Goal: Contribute content: Contribute content

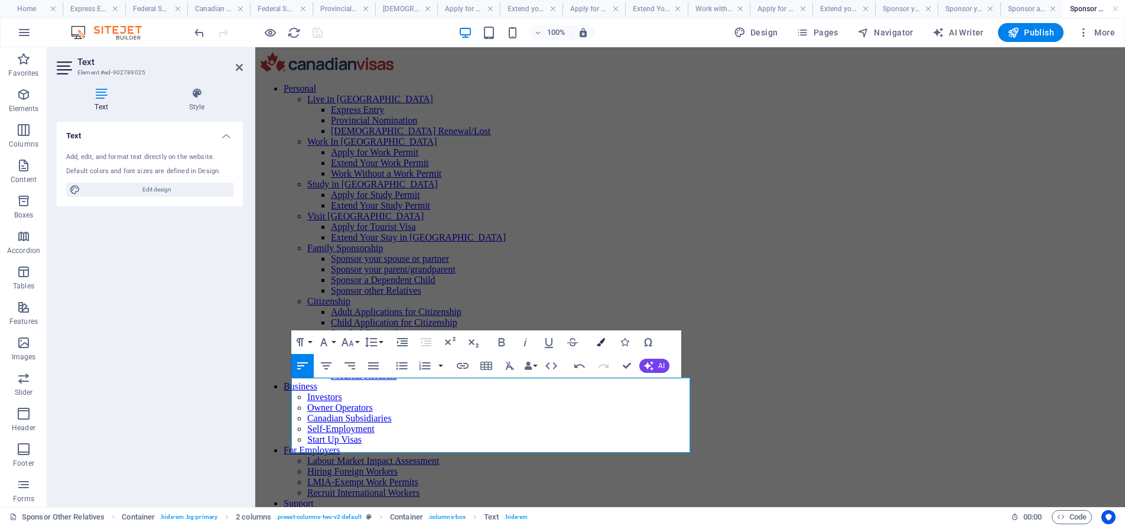
click at [603, 339] on icon "button" at bounding box center [601, 342] width 8 height 8
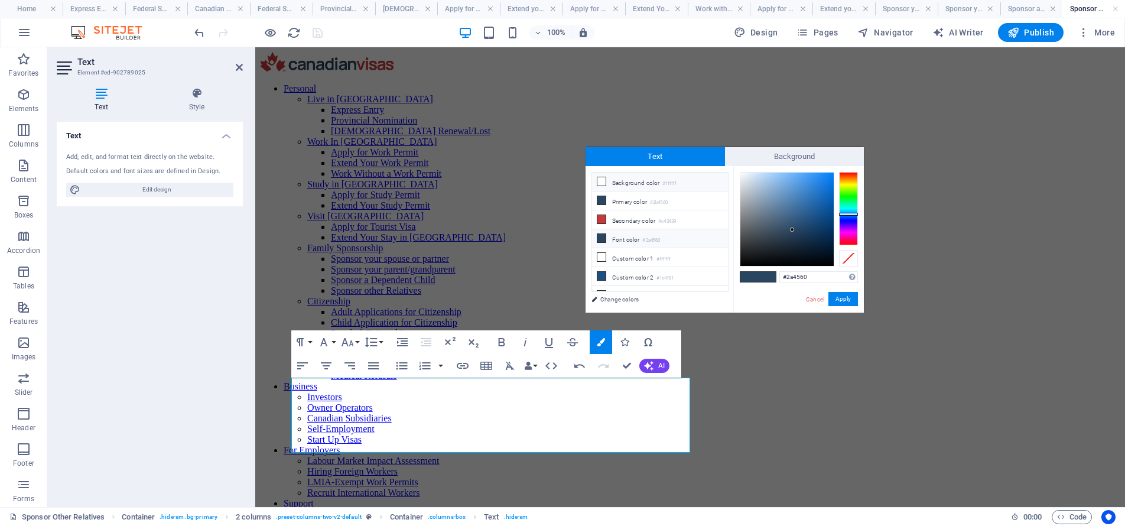
click at [642, 184] on li "Background color #ffffff" at bounding box center [660, 182] width 136 height 19
type input "#ffffff"
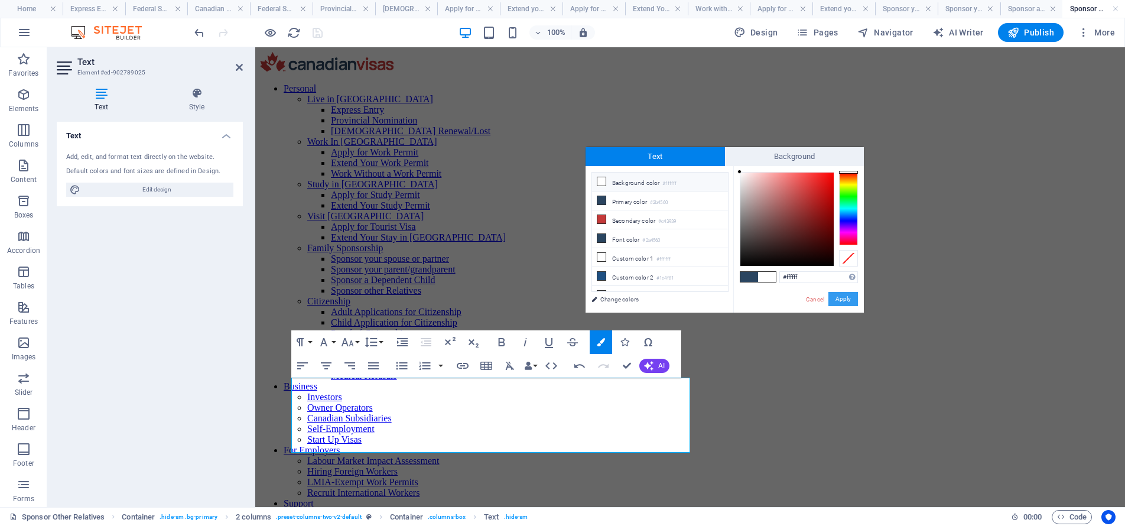
drag, startPoint x: 846, startPoint y: 298, endPoint x: 451, endPoint y: 285, distance: 395.6
click at [846, 298] on button "Apply" at bounding box center [844, 299] width 30 height 14
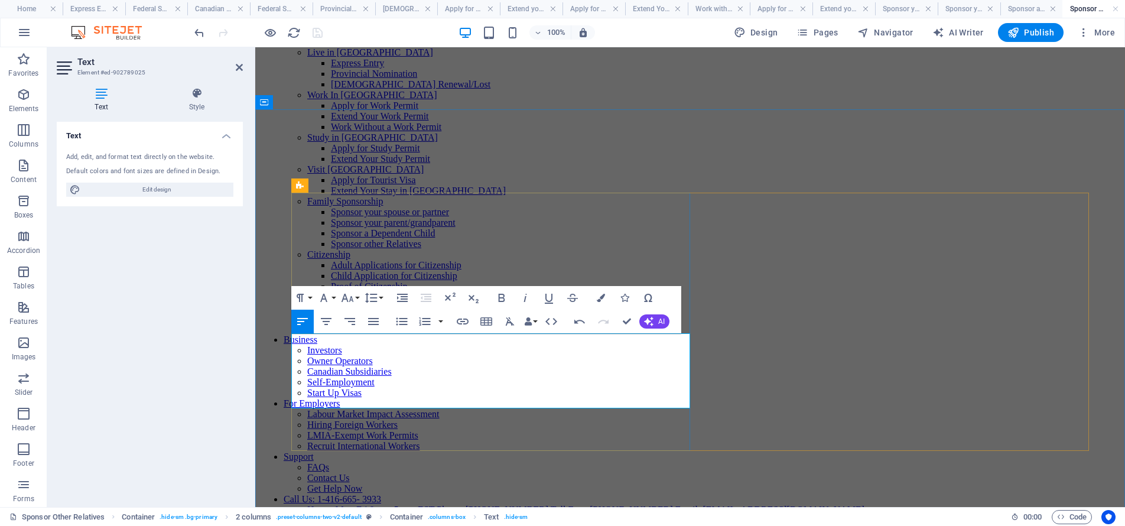
scroll to position [48, 0]
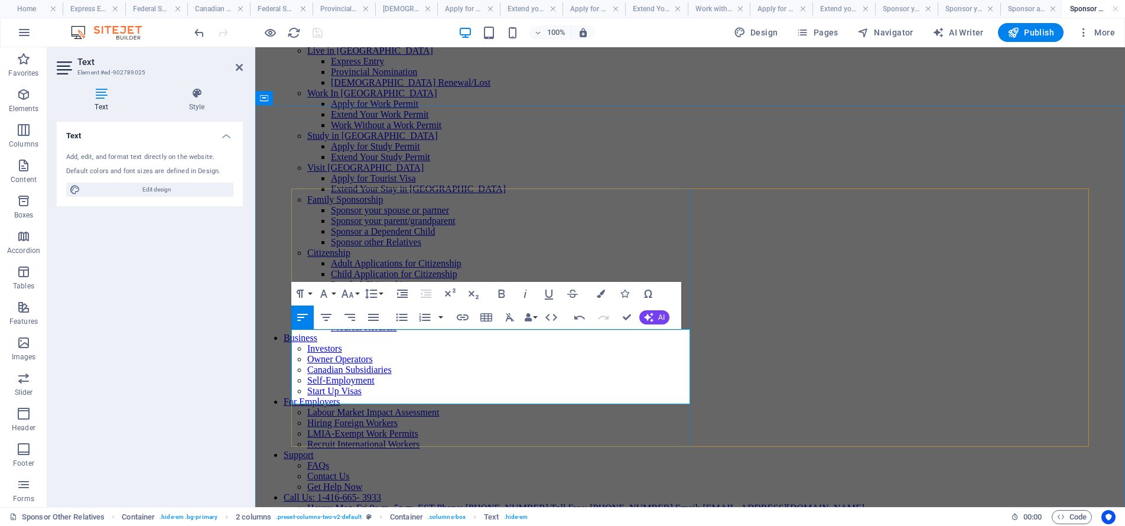
drag, startPoint x: 342, startPoint y: 382, endPoint x: 359, endPoint y: 391, distance: 19.6
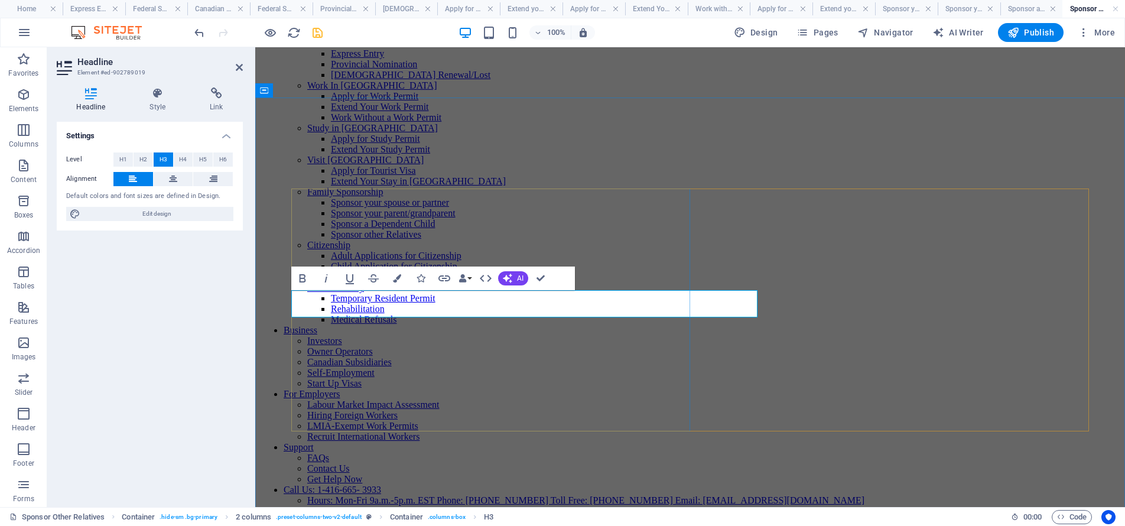
drag, startPoint x: 161, startPoint y: 96, endPoint x: 161, endPoint y: 102, distance: 6.5
click at [161, 96] on icon at bounding box center [158, 93] width 56 height 12
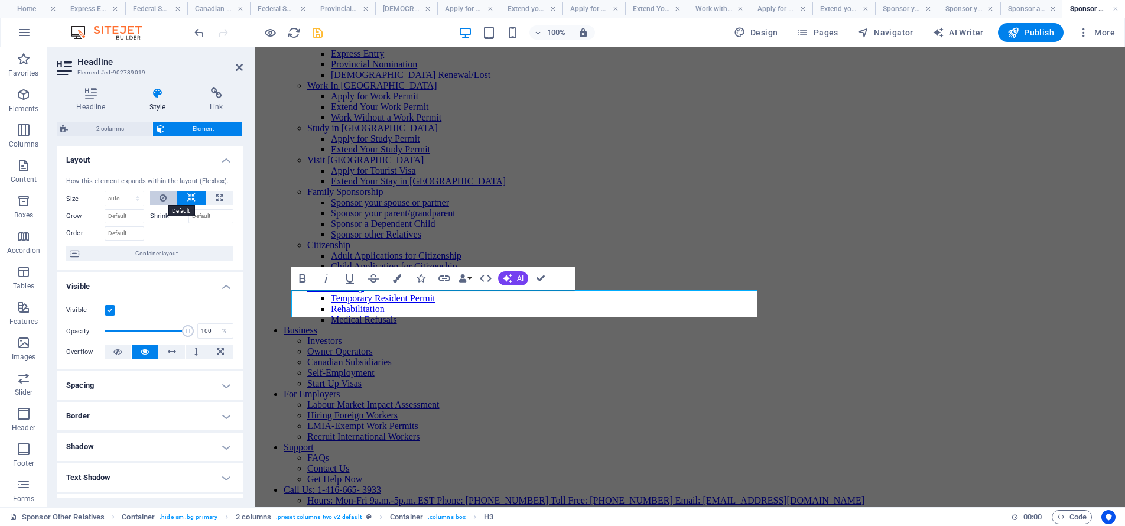
click at [165, 197] on icon at bounding box center [163, 198] width 7 height 14
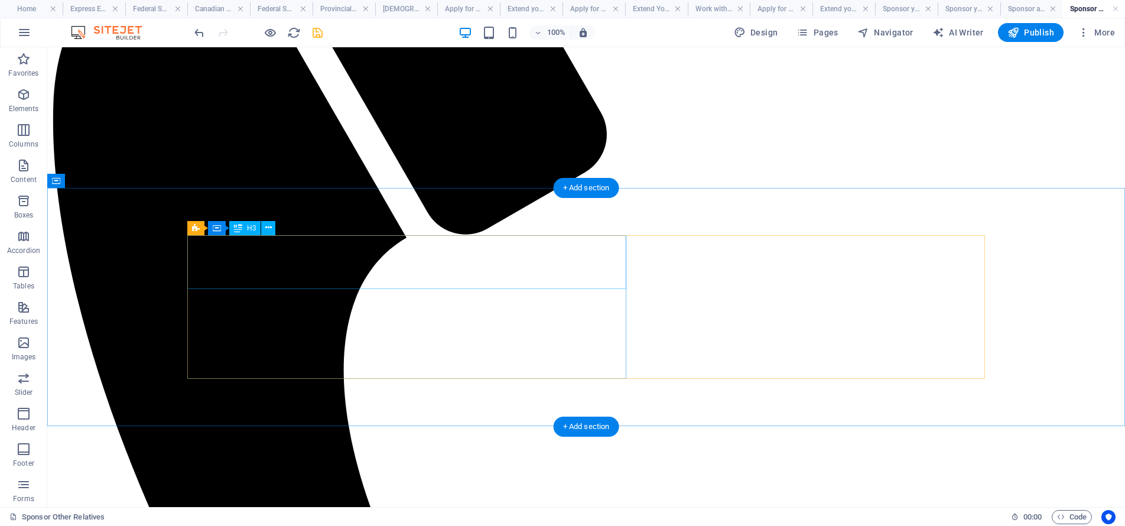
scroll to position [834, 0]
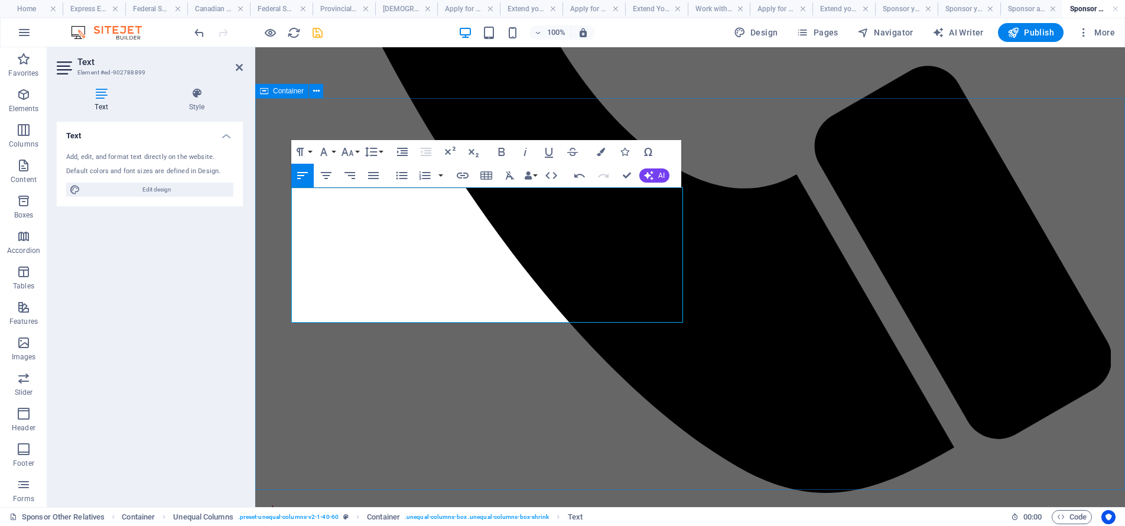
drag, startPoint x: 342, startPoint y: 312, endPoint x: 283, endPoint y: 190, distance: 135.6
click at [401, 176] on icon "button" at bounding box center [402, 175] width 14 height 14
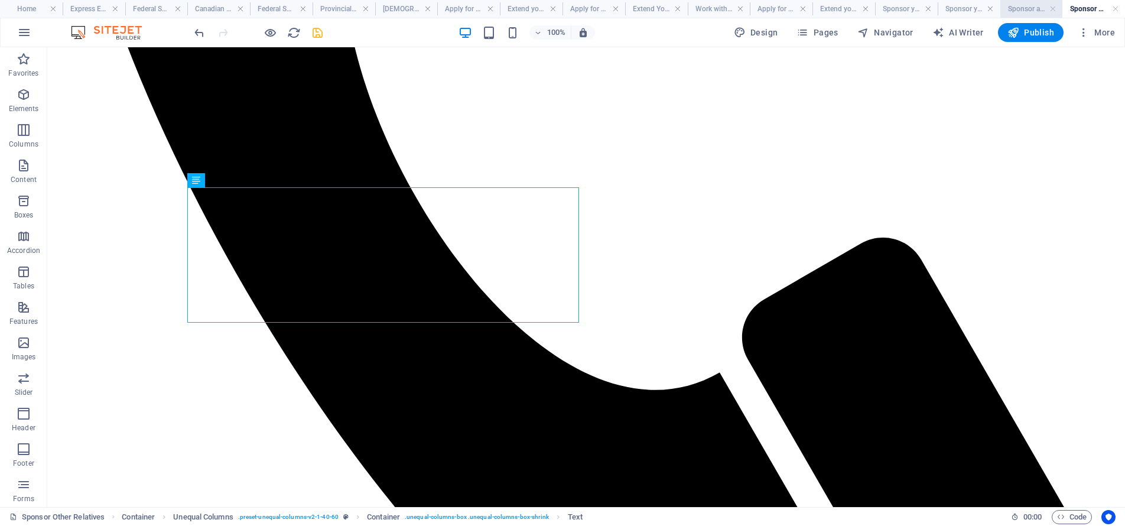
click at [1018, 10] on h4 "Sponsor a Dependent Child" at bounding box center [1032, 8] width 63 height 13
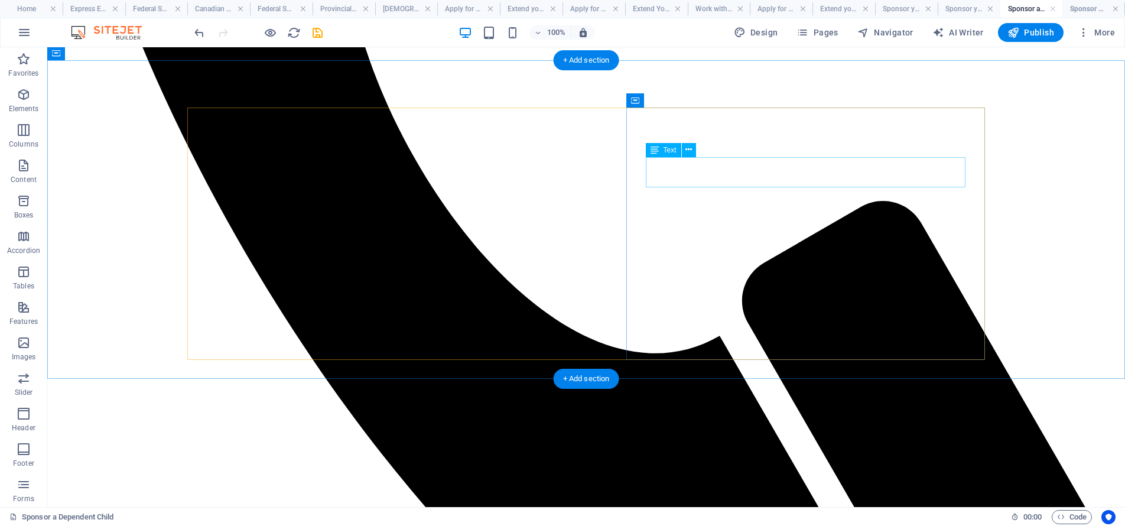
scroll to position [1245, 0]
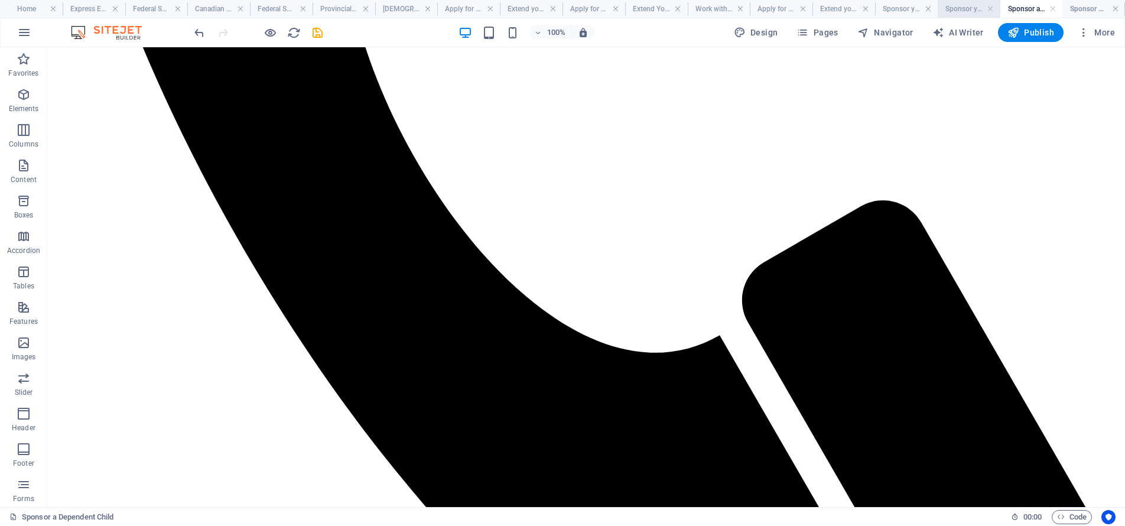
click at [962, 9] on h4 "Sponsor your Parent Grandparent" at bounding box center [969, 8] width 63 height 13
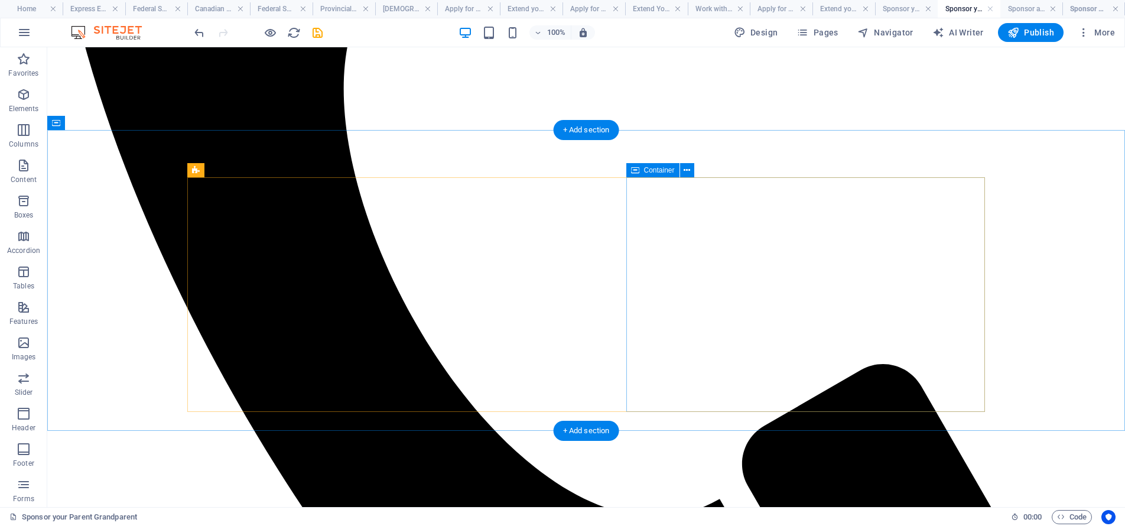
scroll to position [1083, 0]
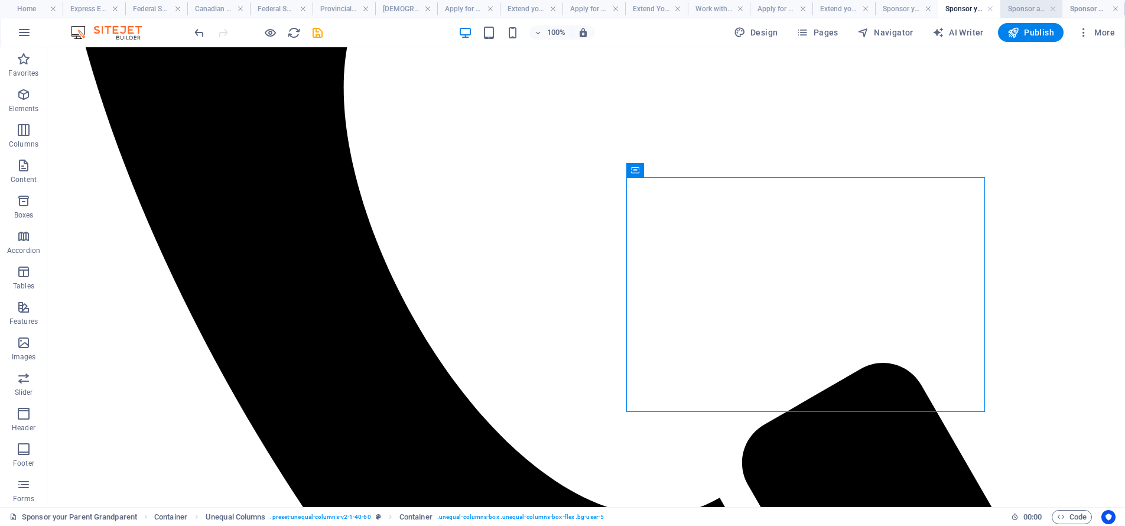
click at [1024, 7] on h4 "Sponsor a Dependent Child" at bounding box center [1032, 8] width 63 height 13
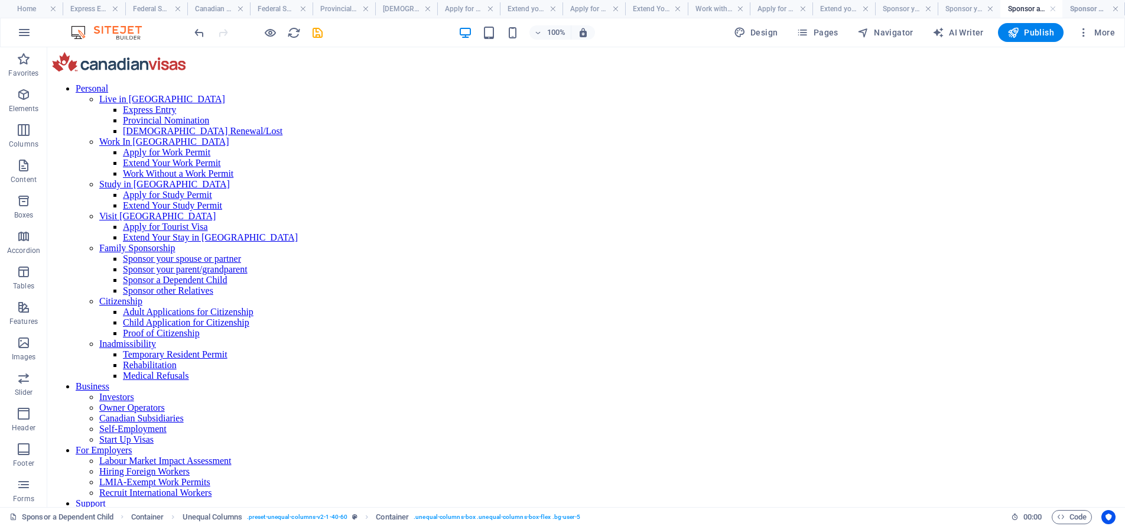
scroll to position [1245, 0]
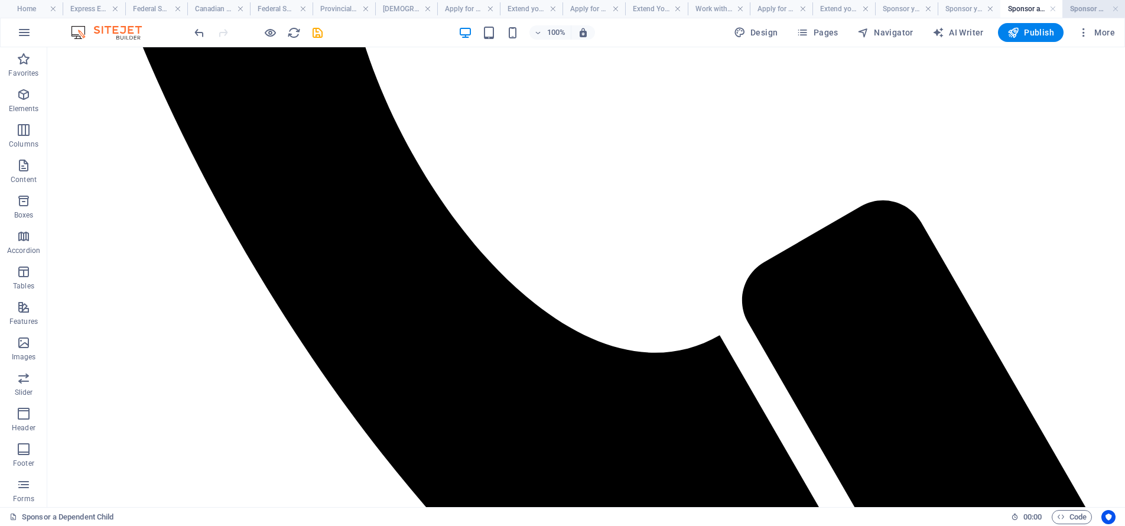
click at [1083, 9] on h4 "Sponsor Other Relatives" at bounding box center [1094, 8] width 63 height 13
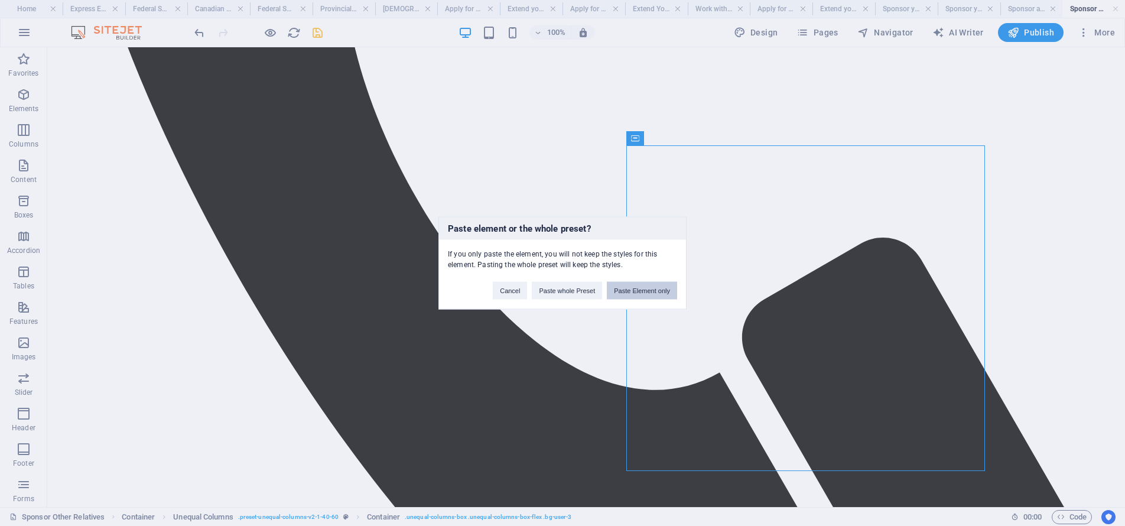
click at [642, 293] on button "Paste Element only" at bounding box center [642, 291] width 70 height 18
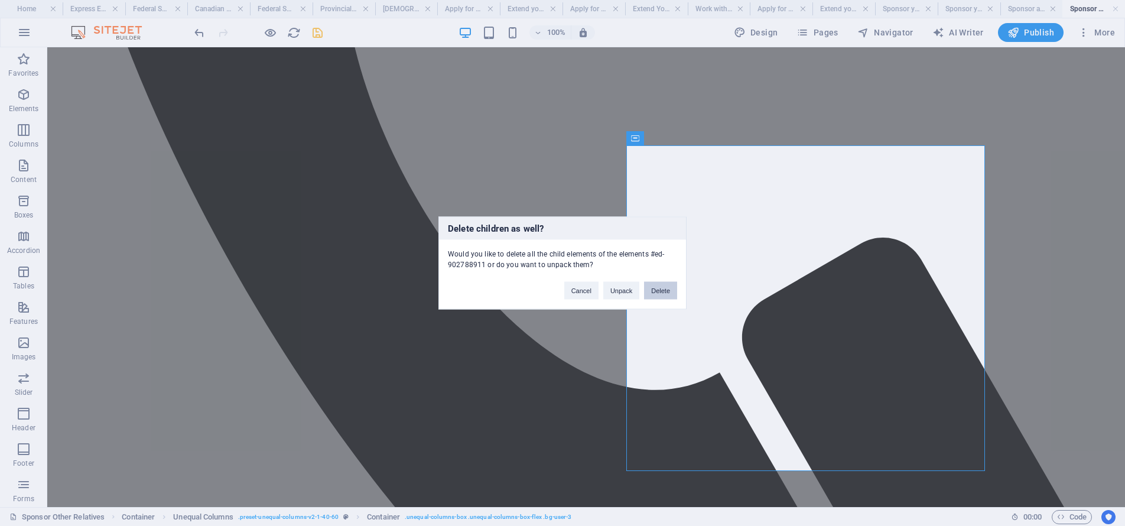
click at [666, 285] on button "Delete" at bounding box center [660, 291] width 33 height 18
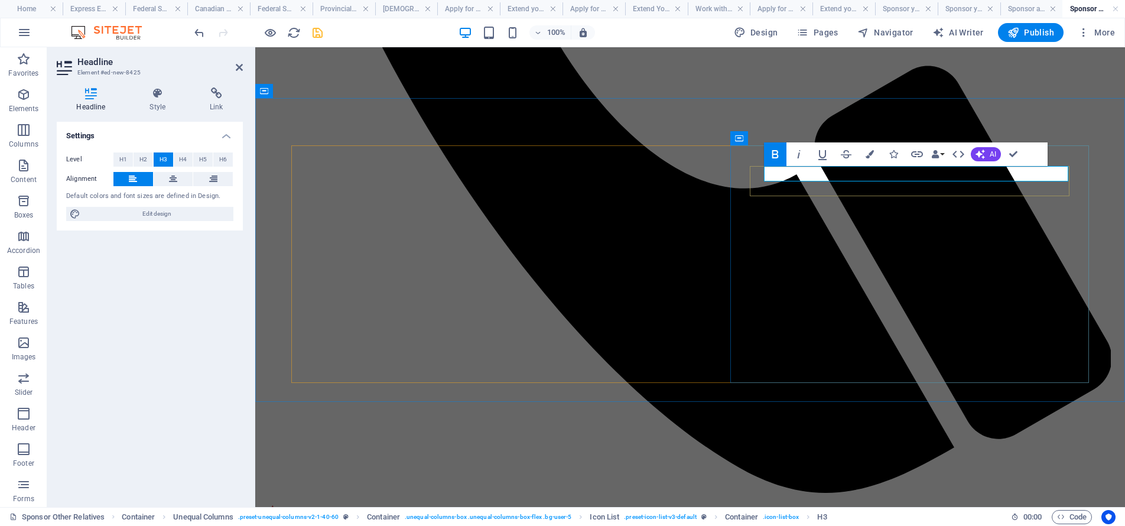
drag, startPoint x: 842, startPoint y: 174, endPoint x: 1007, endPoint y: 171, distance: 164.9
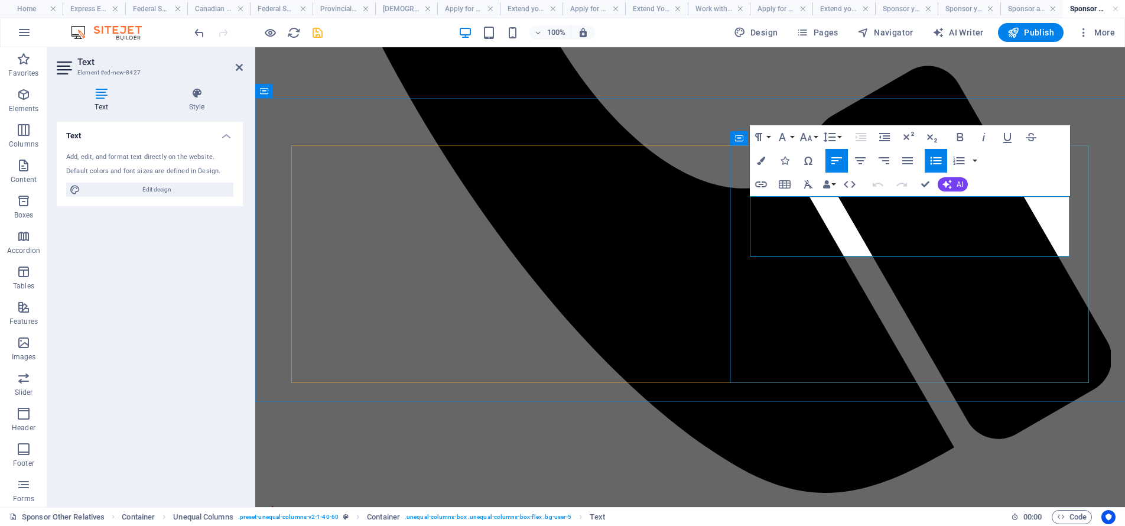
click at [930, 160] on icon "button" at bounding box center [936, 161] width 14 height 14
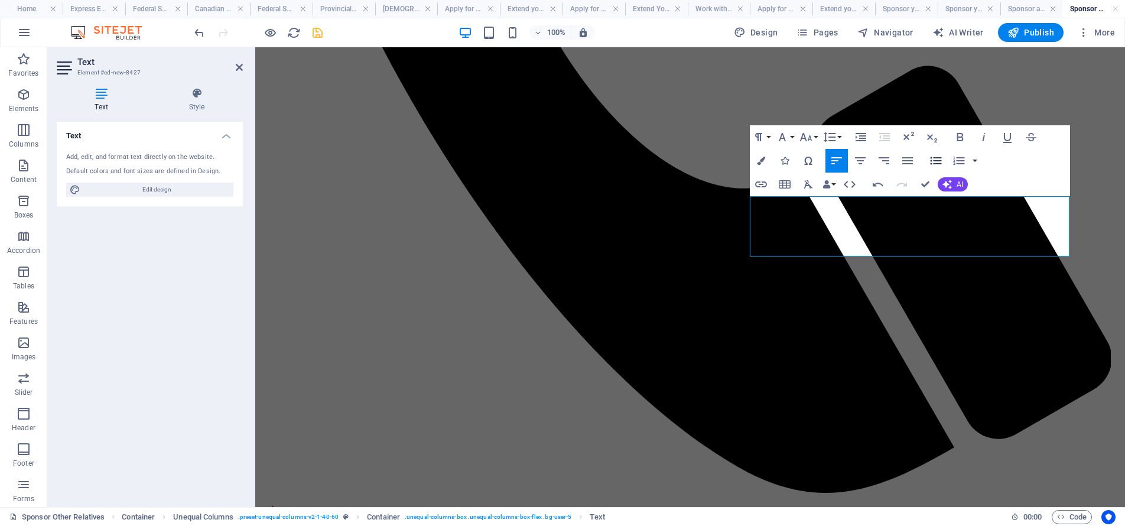
click at [939, 160] on icon "button" at bounding box center [936, 161] width 14 height 14
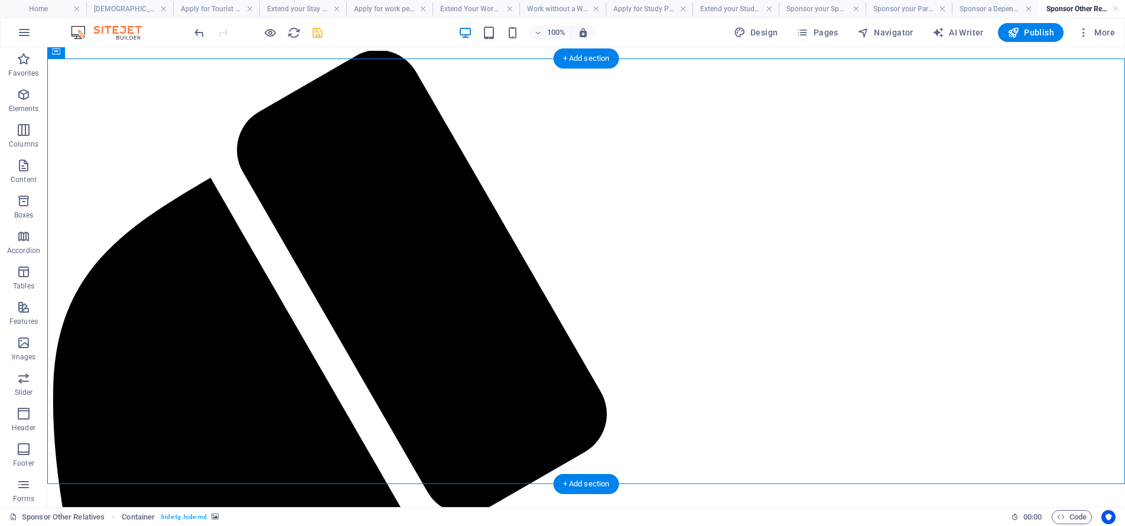
select select "rem"
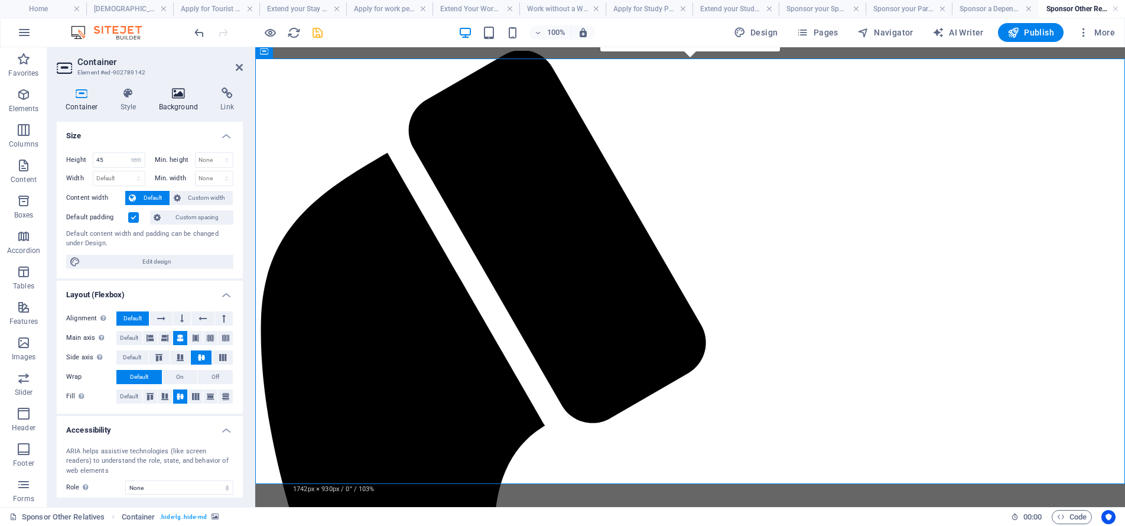
click at [202, 89] on icon at bounding box center [178, 93] width 57 height 12
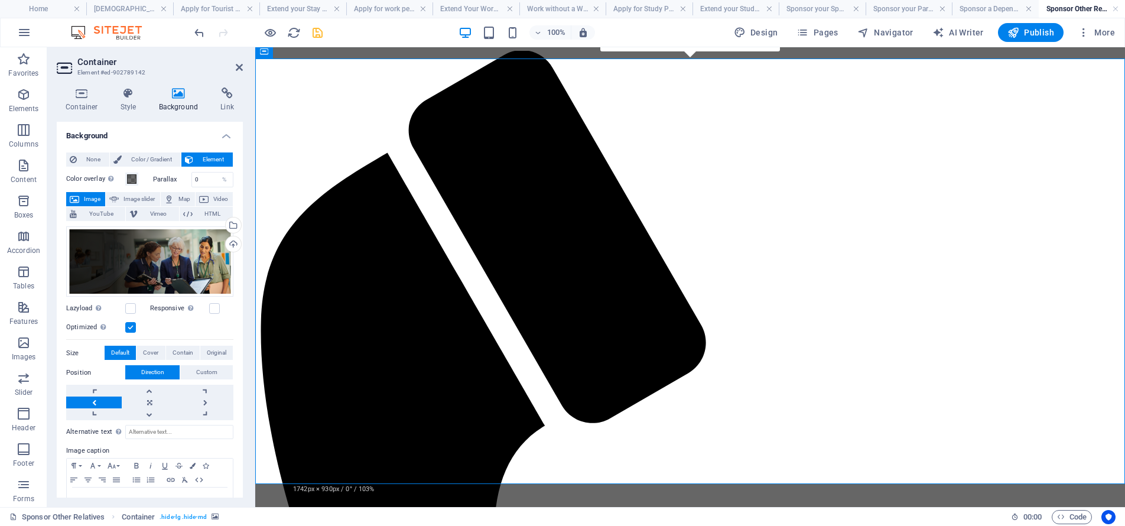
drag, startPoint x: 230, startPoint y: 224, endPoint x: 232, endPoint y: 189, distance: 34.9
click at [230, 224] on div "Select files from the file manager, stock photos, or upload file(s)" at bounding box center [232, 226] width 18 height 18
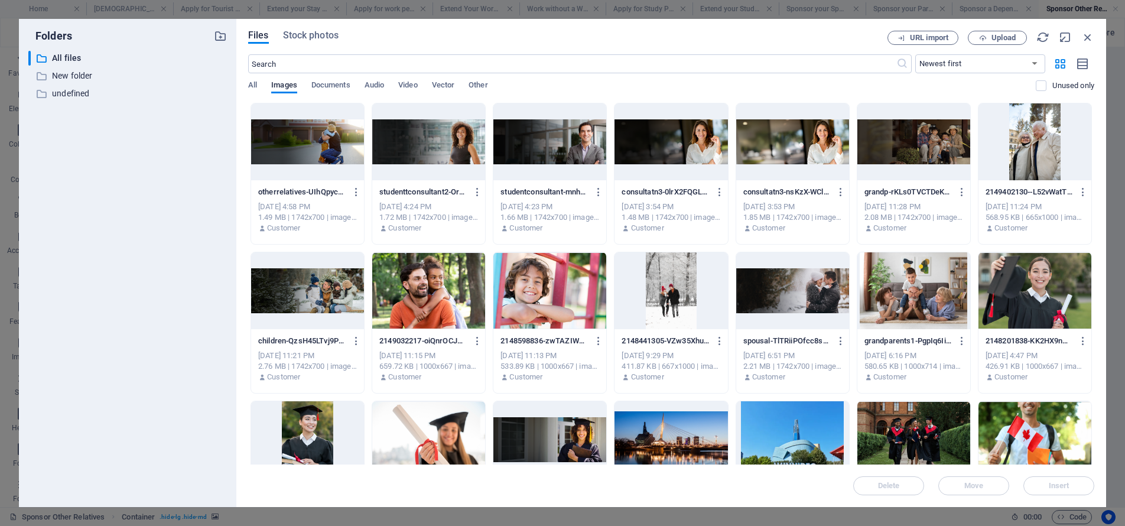
click at [313, 137] on div at bounding box center [307, 141] width 113 height 77
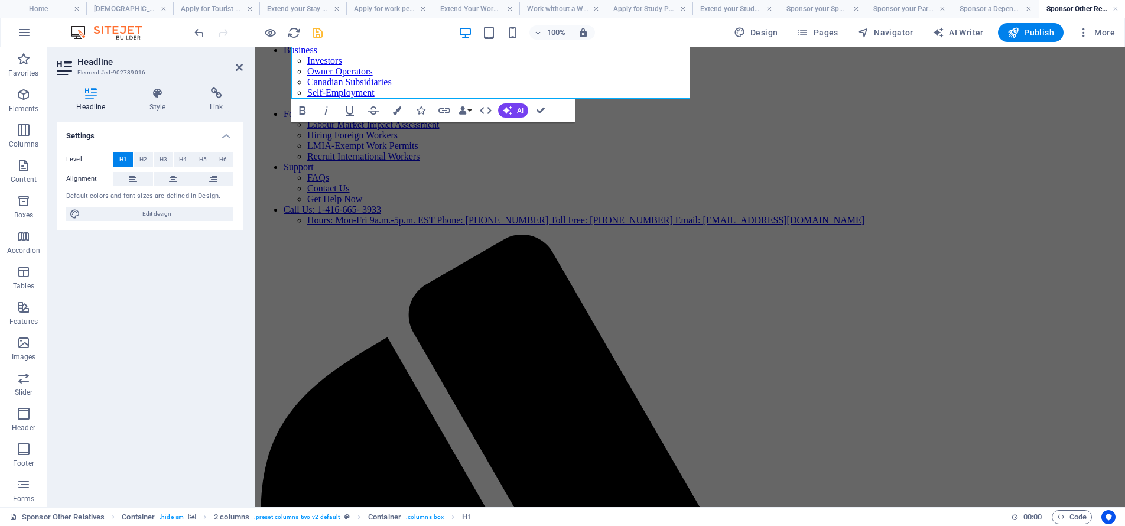
scroll to position [380, 0]
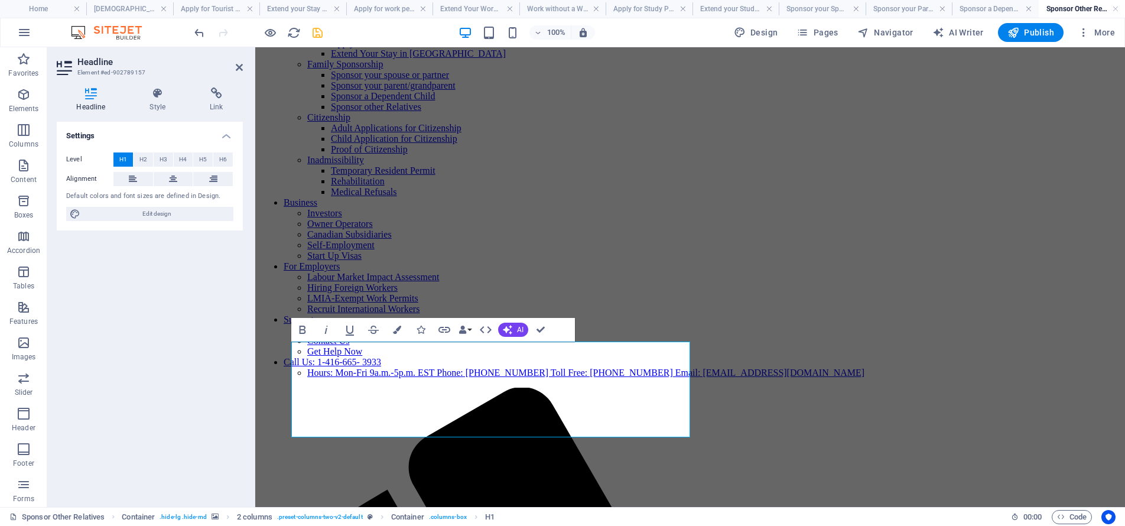
scroll to position [148, 0]
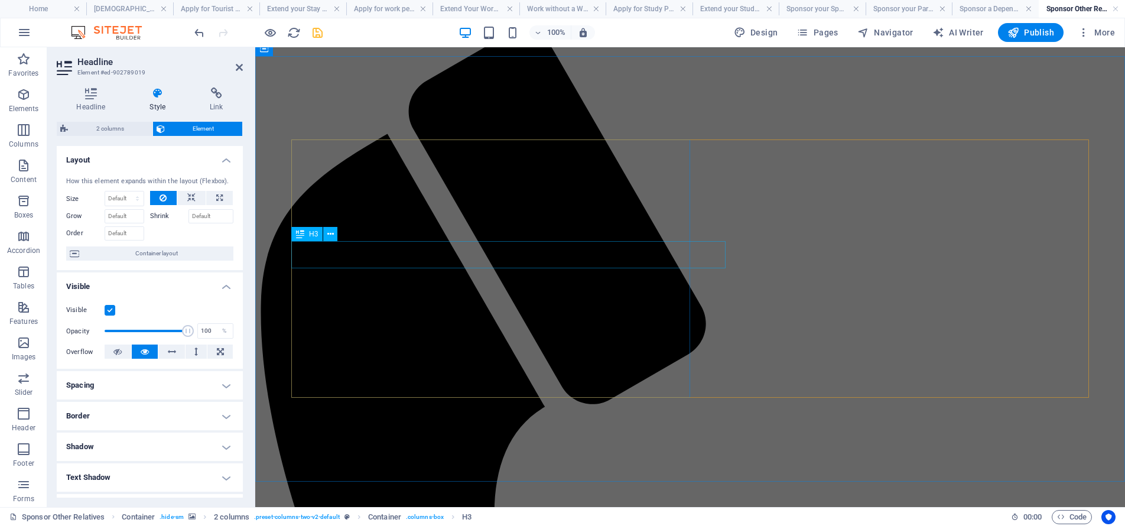
scroll to position [541, 0]
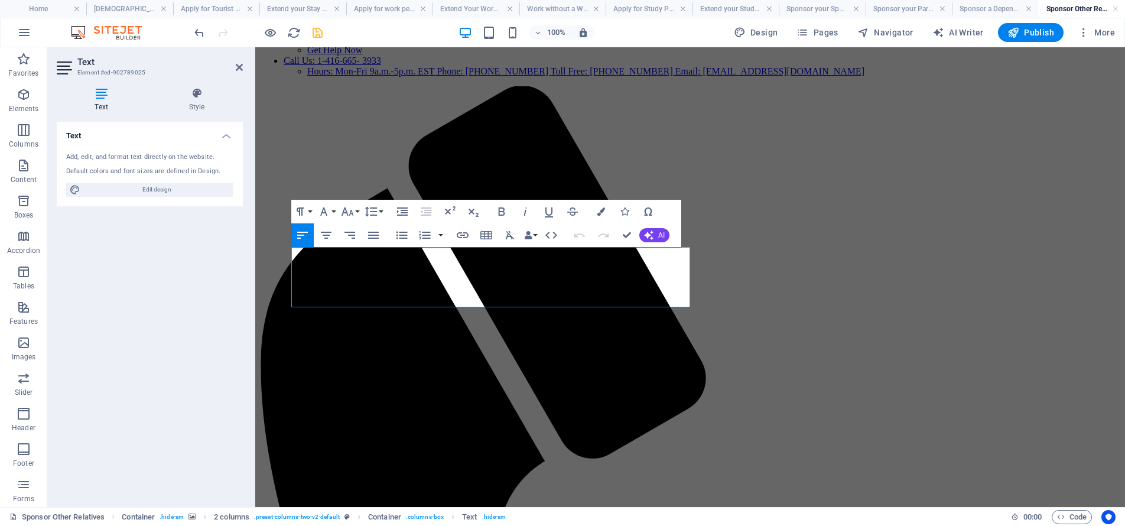
scroll to position [151, 0]
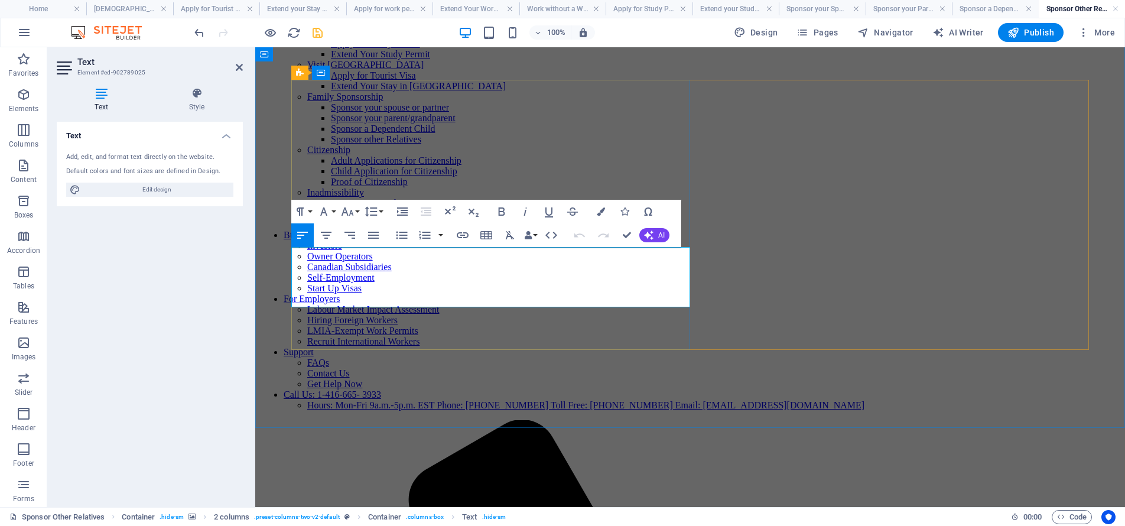
copy span "Canada’s family sponsorship program is primarily designed for immediate family …"
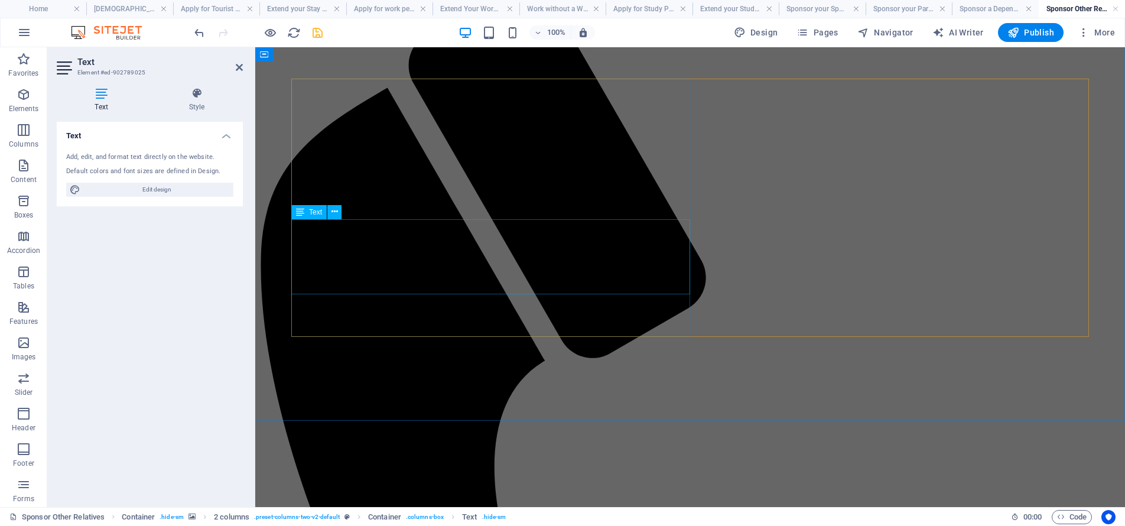
scroll to position [586, 2]
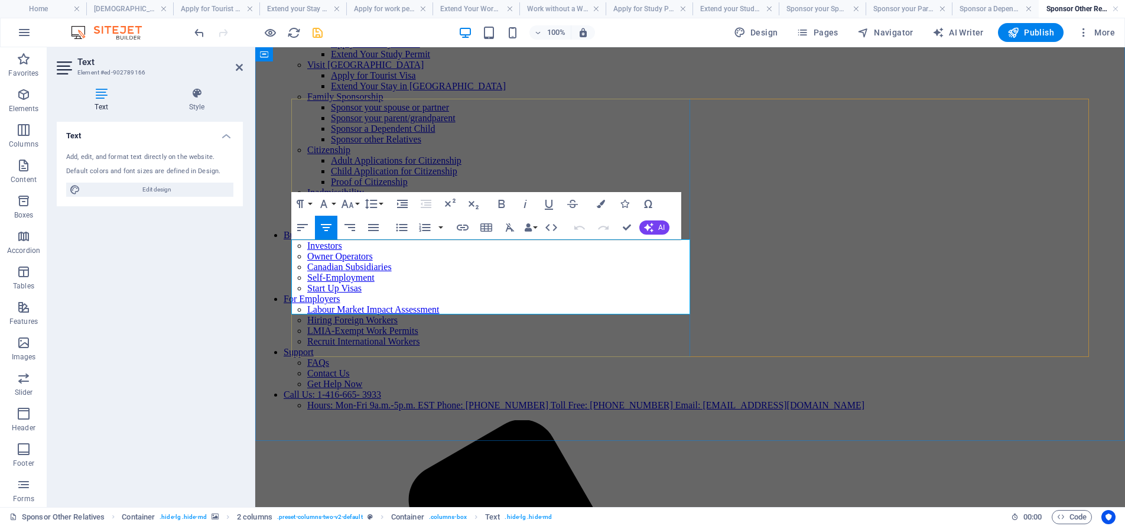
scroll to position [564, 0]
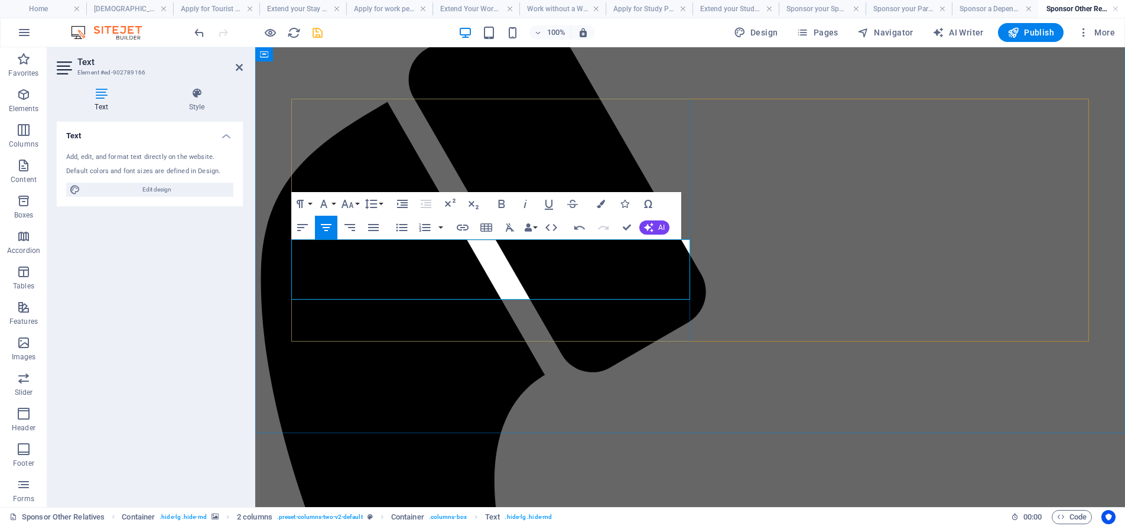
click at [598, 203] on icon "button" at bounding box center [601, 204] width 8 height 8
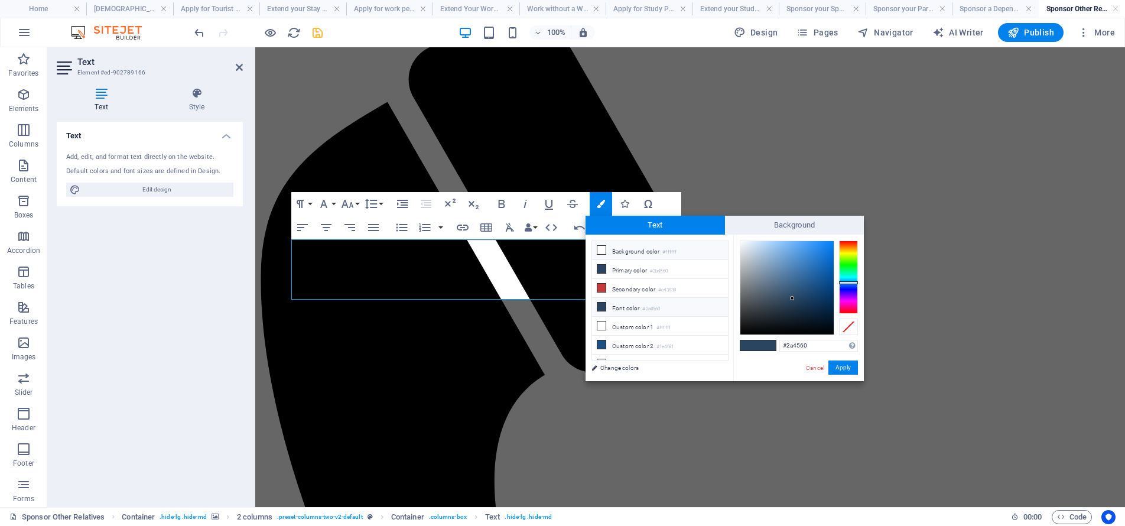
click at [613, 246] on li "Background color #ffffff" at bounding box center [660, 250] width 136 height 19
type input "#ffffff"
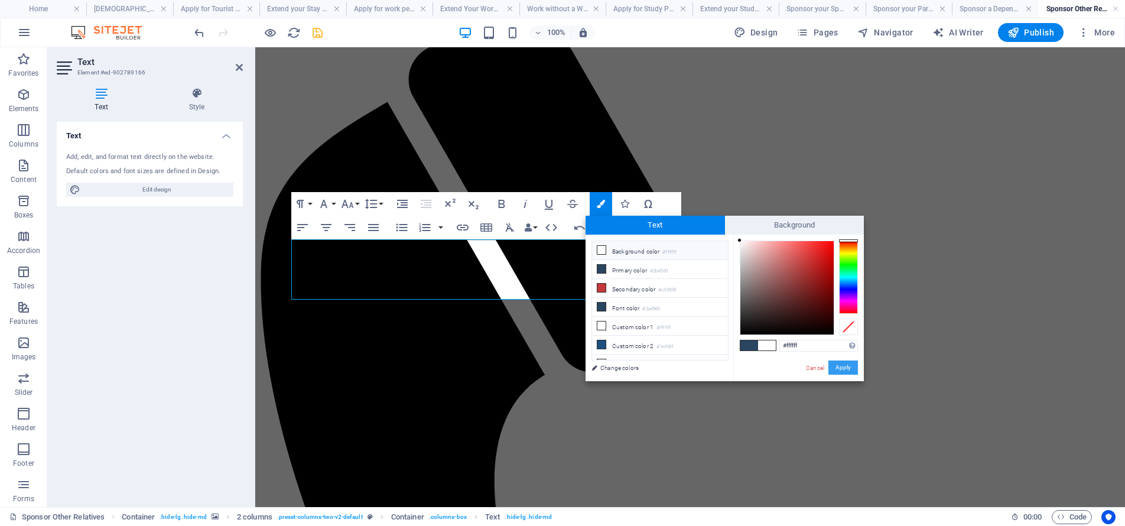
click at [837, 366] on button "Apply" at bounding box center [844, 368] width 30 height 14
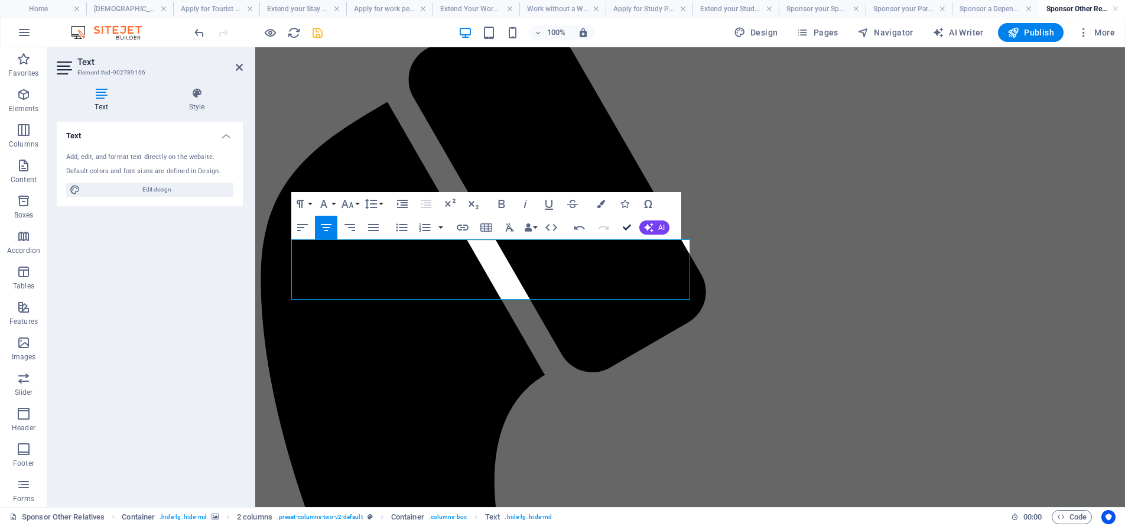
drag, startPoint x: 629, startPoint y: 226, endPoint x: 583, endPoint y: 187, distance: 60.5
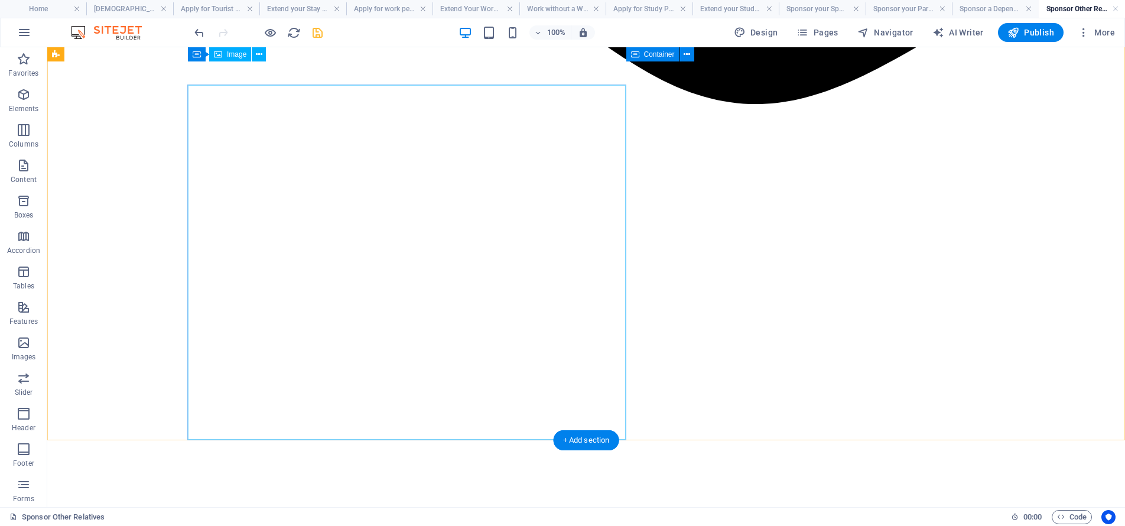
scroll to position [3344, 0]
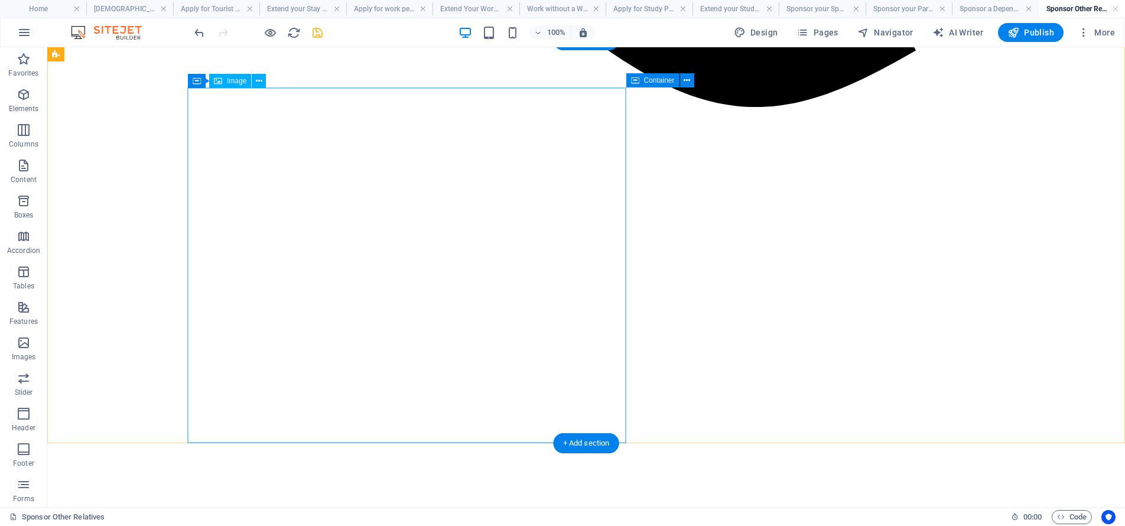
select select "px"
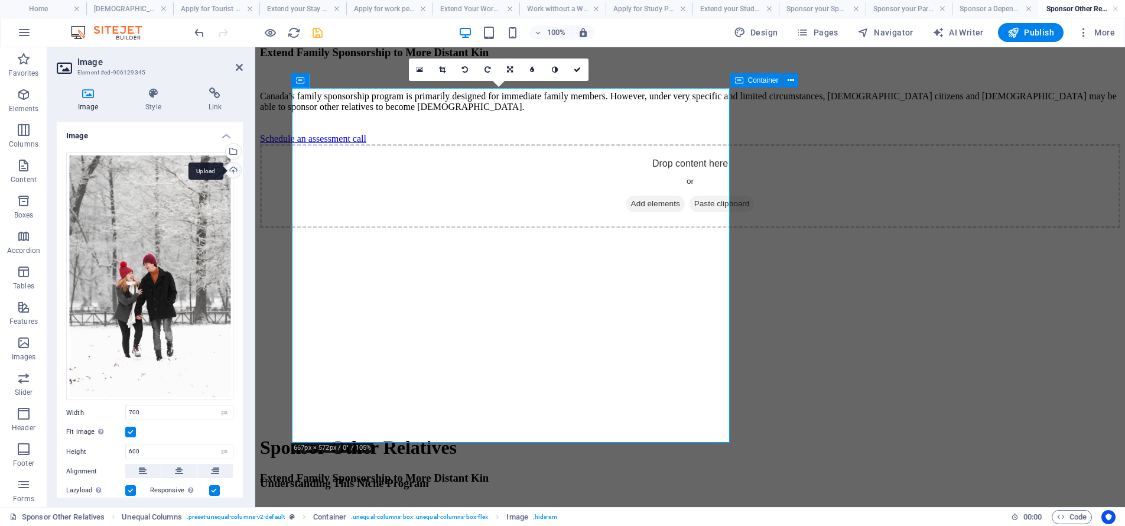
click at [235, 170] on div "Upload" at bounding box center [232, 172] width 18 height 18
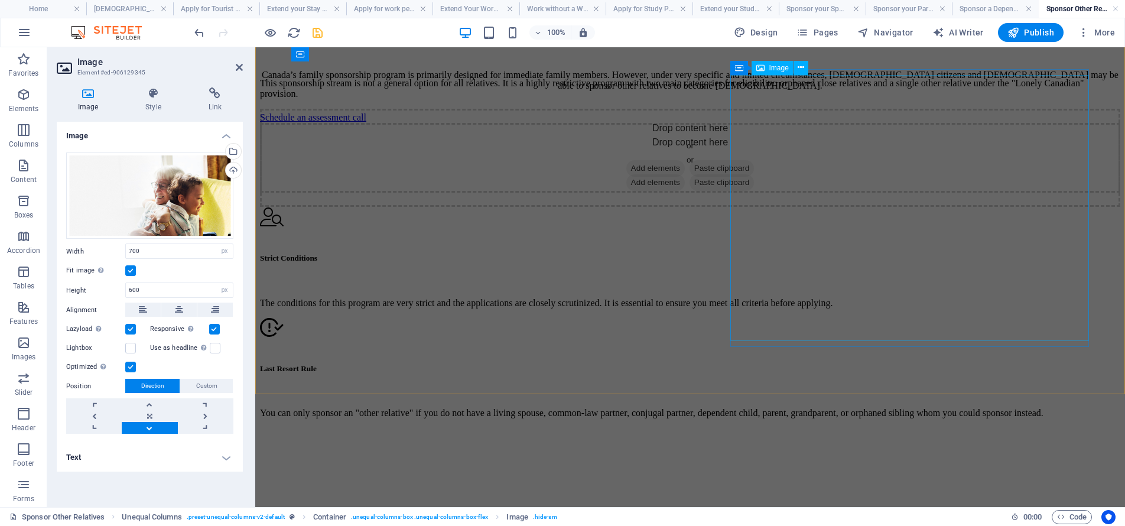
scroll to position [3803, 0]
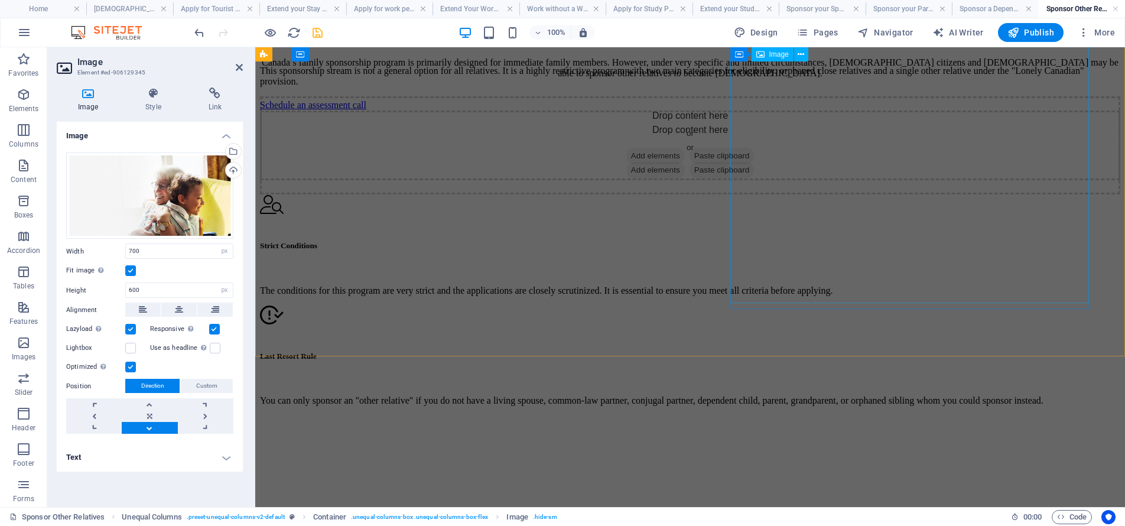
select select "px"
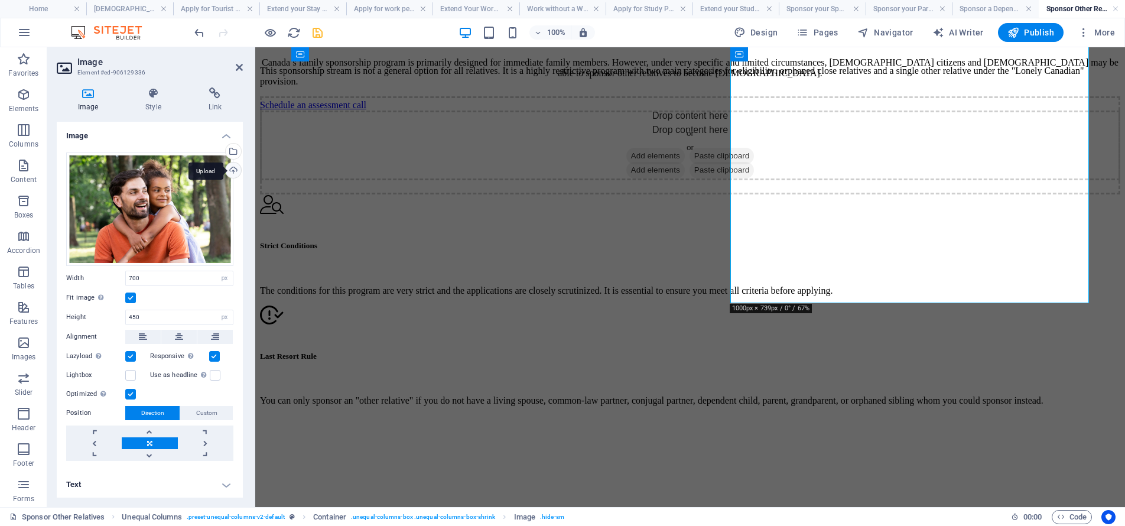
click at [232, 171] on div "Upload" at bounding box center [232, 172] width 18 height 18
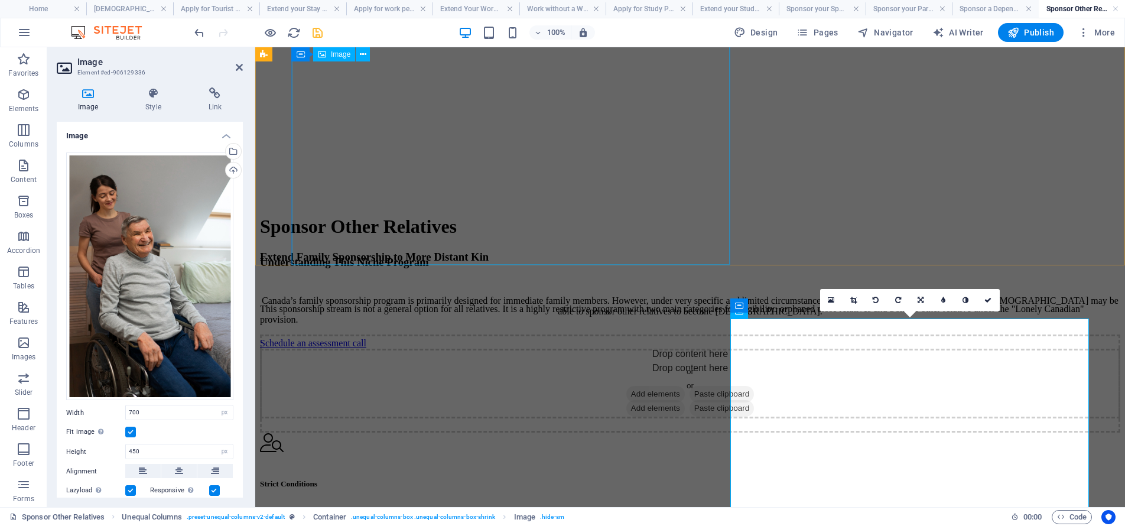
scroll to position [3502, 0]
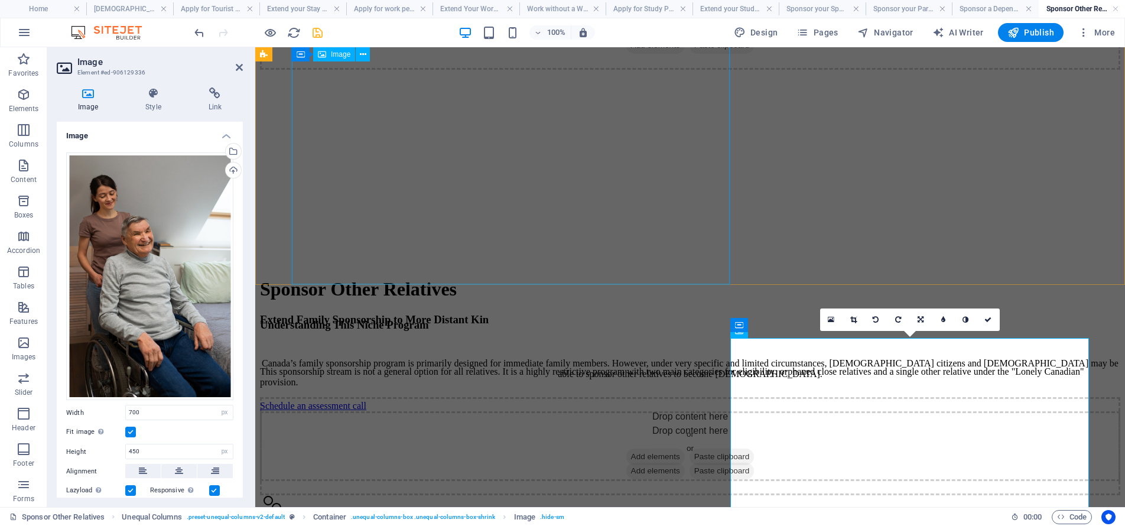
select select "px"
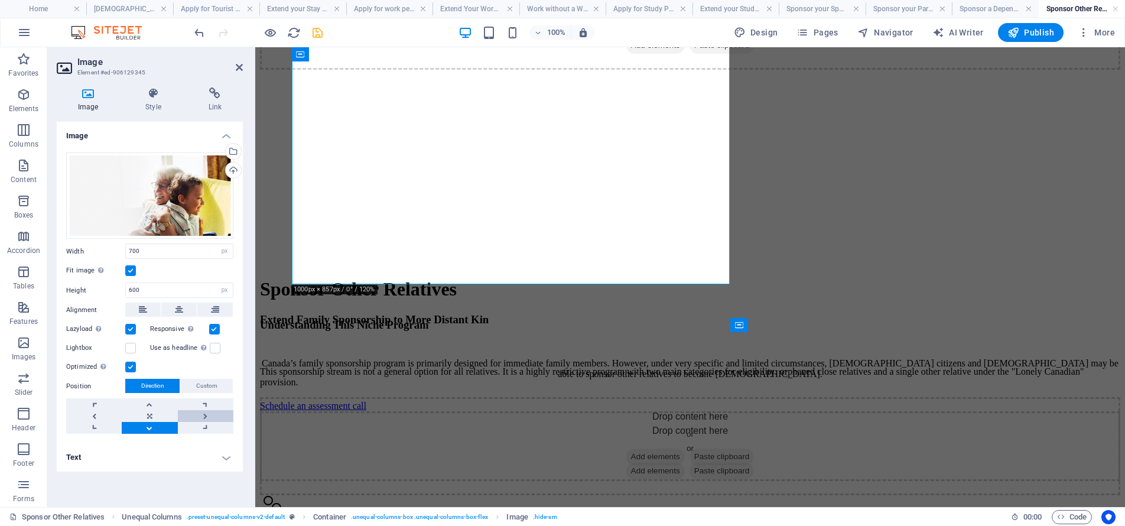
click at [209, 413] on link at bounding box center [206, 416] width 56 height 12
click at [170, 413] on link at bounding box center [150, 416] width 56 height 12
click at [198, 384] on span "Custom" at bounding box center [206, 386] width 21 height 14
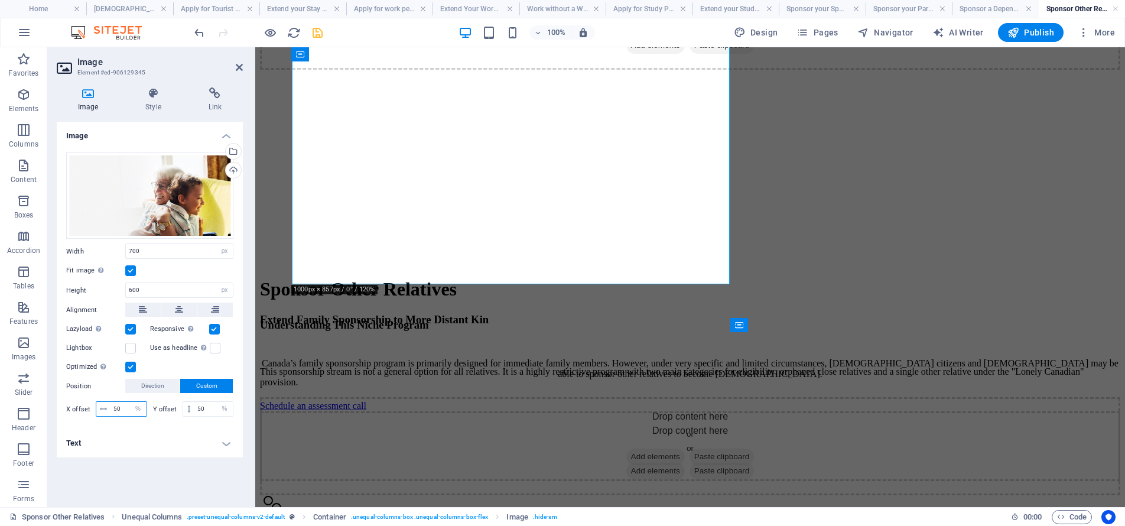
click at [121, 408] on input "50" at bounding box center [129, 409] width 36 height 14
drag, startPoint x: 121, startPoint y: 408, endPoint x: 114, endPoint y: 407, distance: 7.3
click at [117, 407] on input "50" at bounding box center [129, 409] width 36 height 14
type input "80"
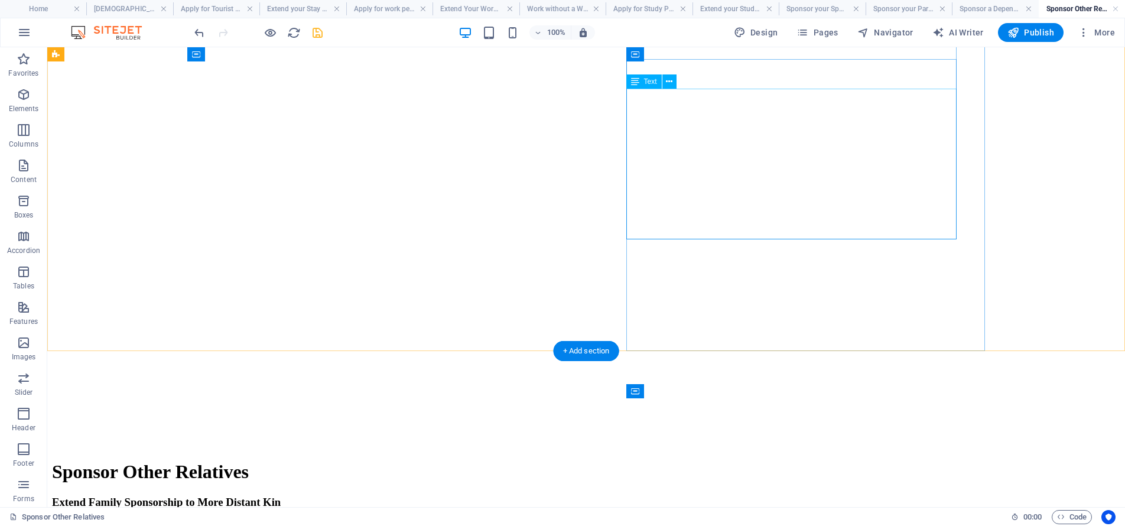
scroll to position [3436, 0]
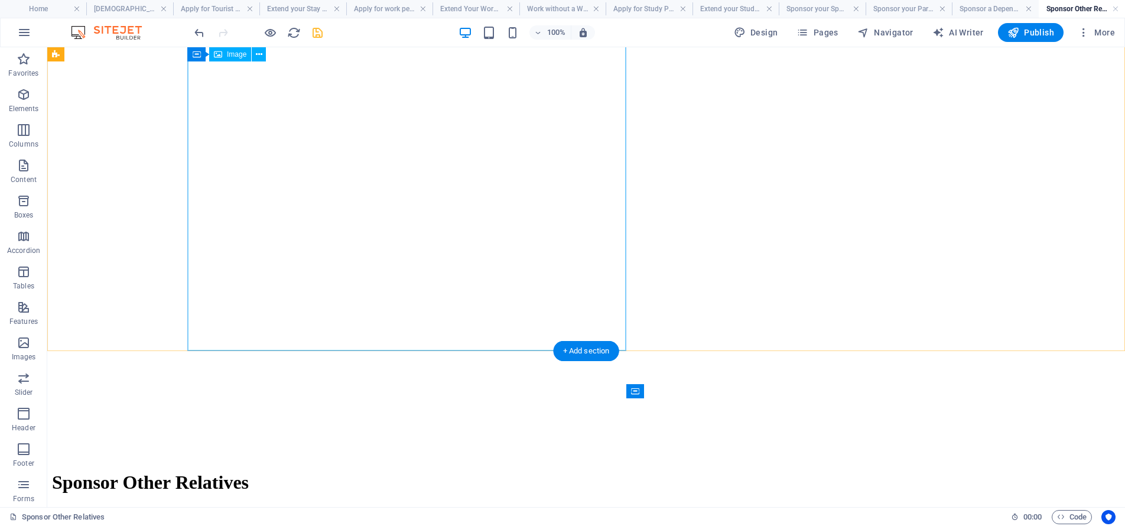
select select "px"
select select "%"
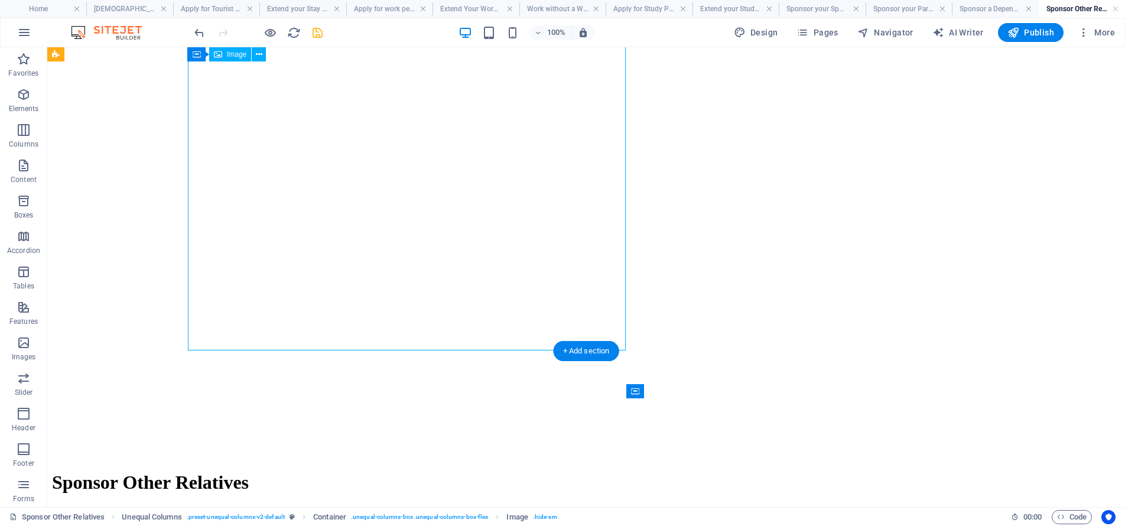
select select "%"
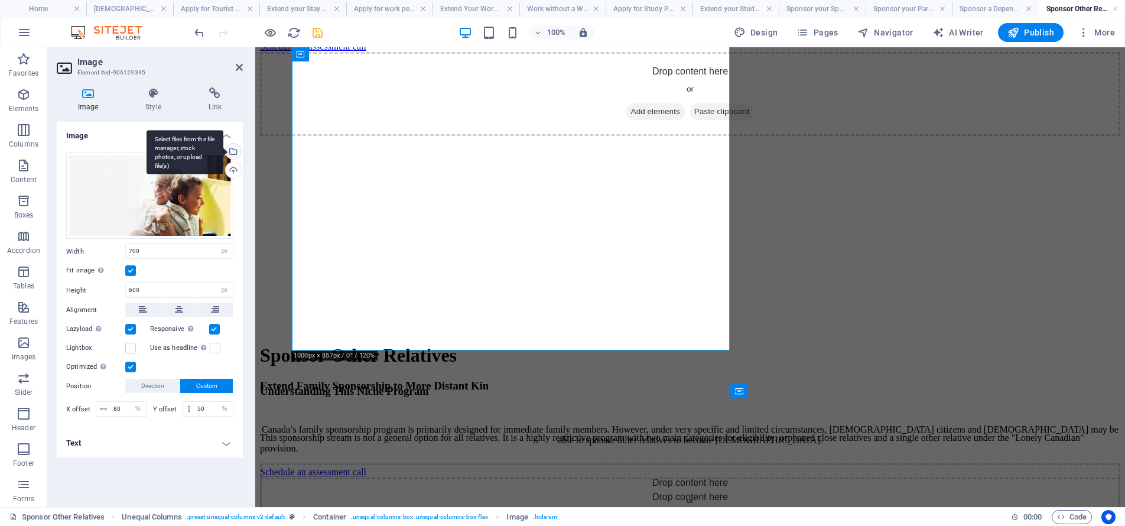
click at [235, 149] on div "Select files from the file manager, stock photos, or upload file(s)" at bounding box center [232, 153] width 18 height 18
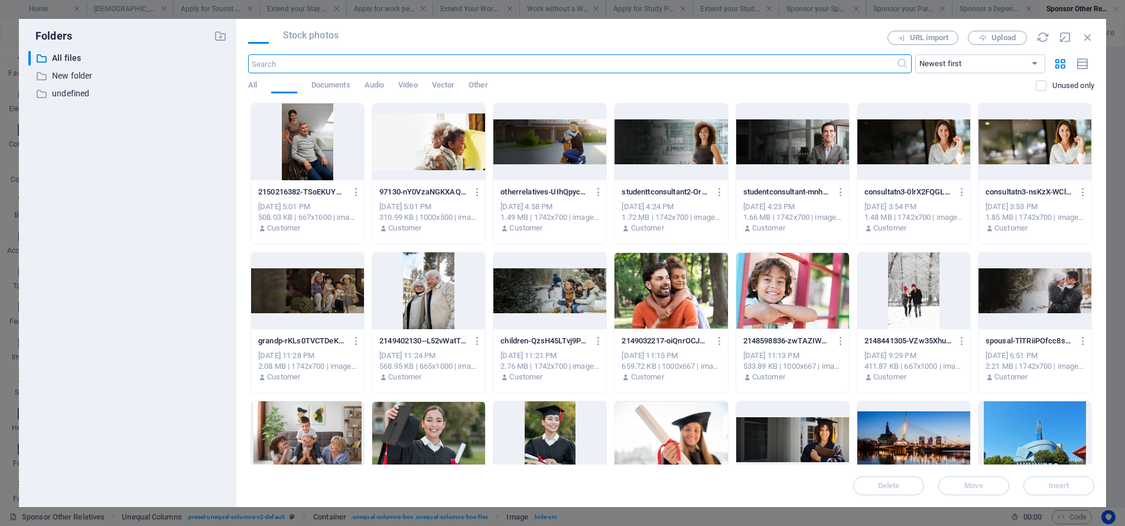
scroll to position [3866, 0]
click at [320, 146] on div at bounding box center [307, 141] width 113 height 77
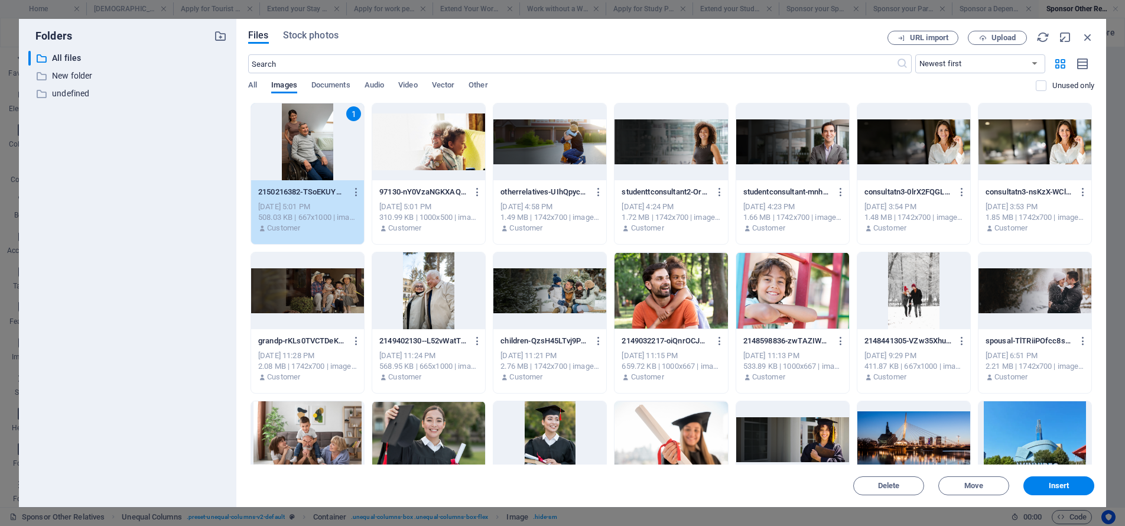
drag, startPoint x: 320, startPoint y: 146, endPoint x: 64, endPoint y: 99, distance: 259.7
click at [320, 146] on div "1" at bounding box center [307, 141] width 113 height 77
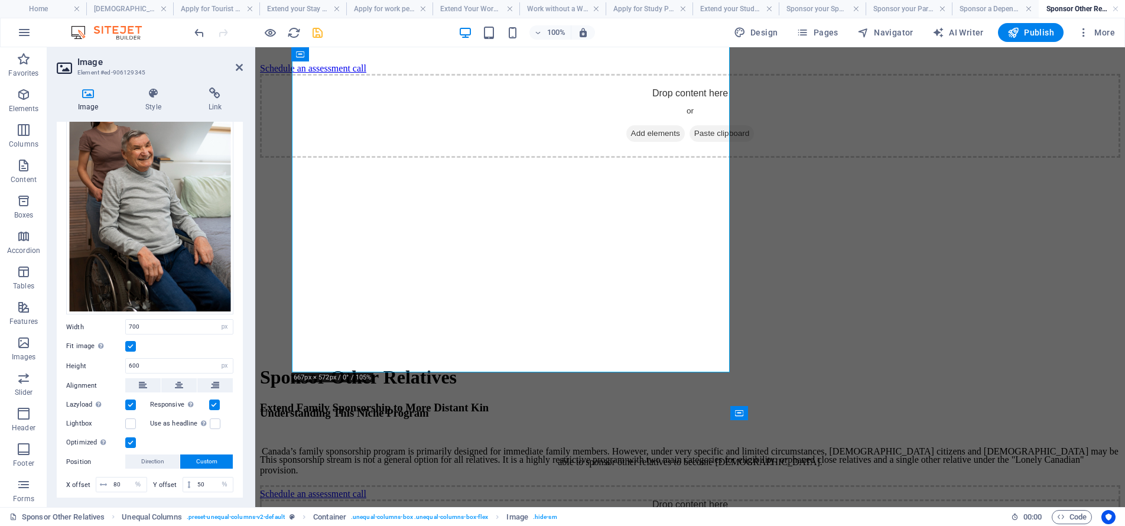
scroll to position [92, 0]
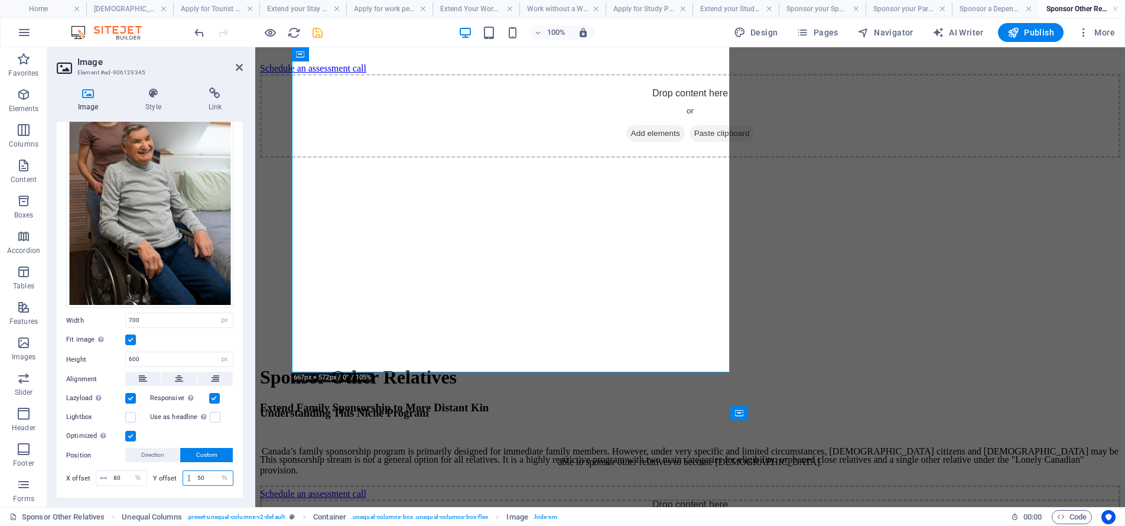
click at [209, 472] on input "50" at bounding box center [213, 478] width 38 height 14
drag, startPoint x: 209, startPoint y: 472, endPoint x: 201, endPoint y: 470, distance: 7.9
click at [206, 472] on input "50" at bounding box center [213, 478] width 38 height 14
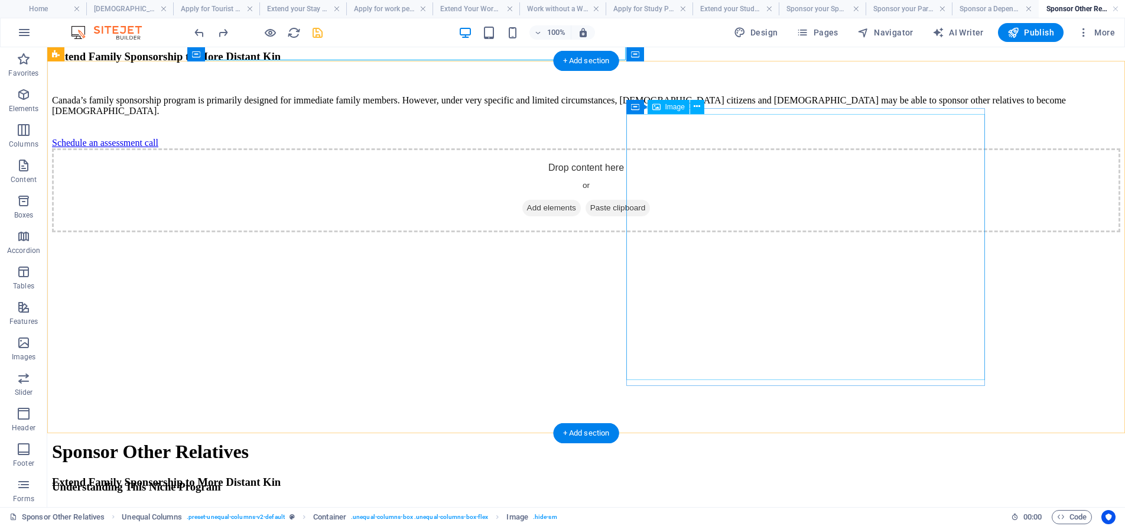
scroll to position [3726, 0]
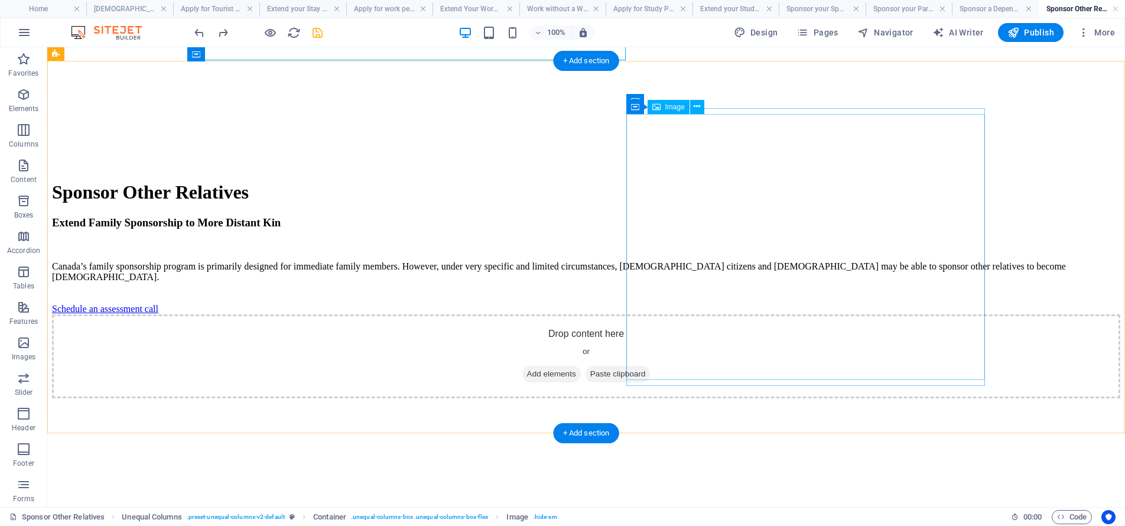
select select "px"
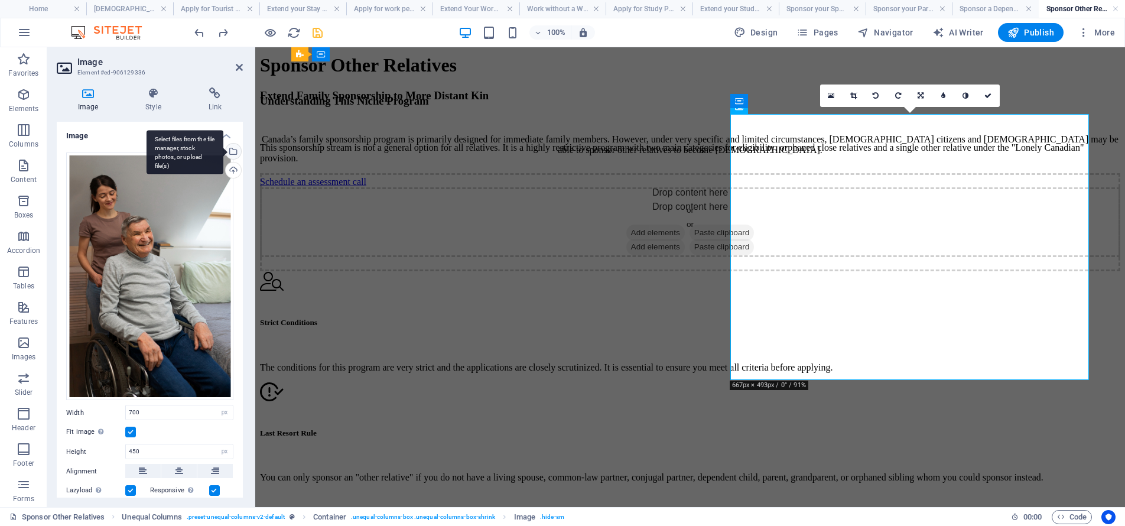
click at [230, 149] on div "Select files from the file manager, stock photos, or upload file(s)" at bounding box center [232, 153] width 18 height 18
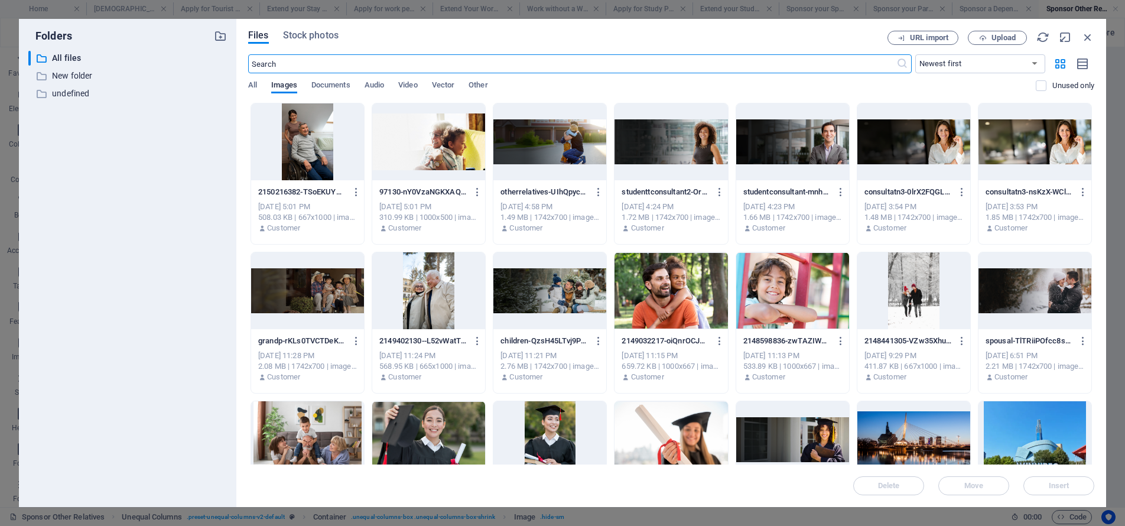
scroll to position [4157, 0]
click at [1003, 40] on span "Upload" at bounding box center [1004, 37] width 24 height 7
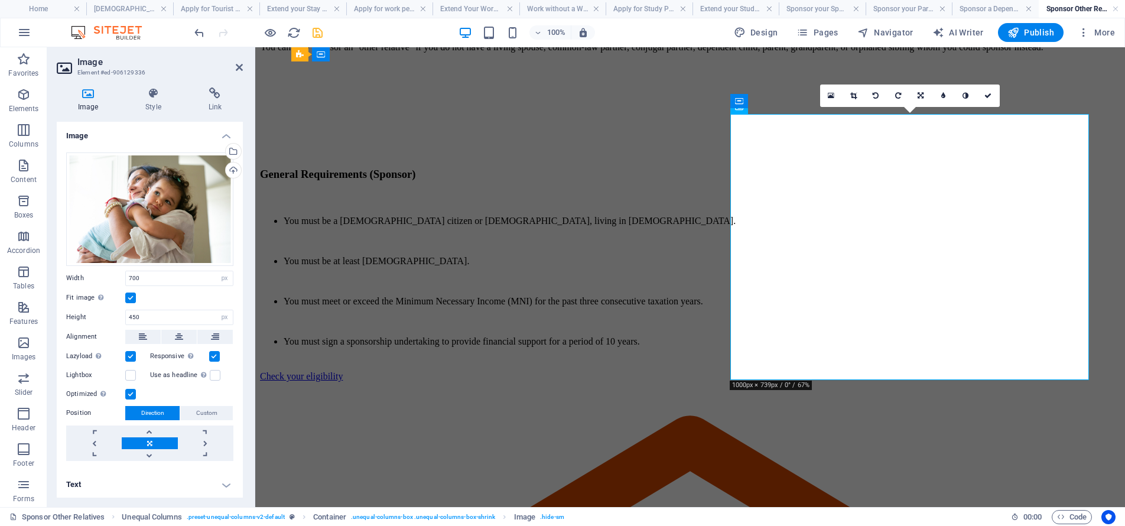
scroll to position [3726, 0]
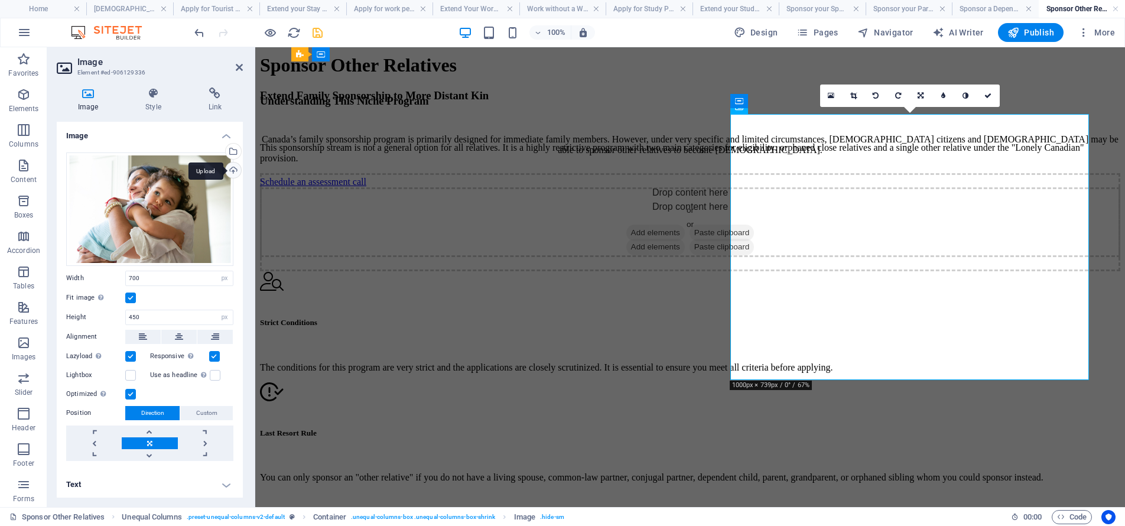
click at [228, 170] on div "Upload" at bounding box center [232, 172] width 18 height 18
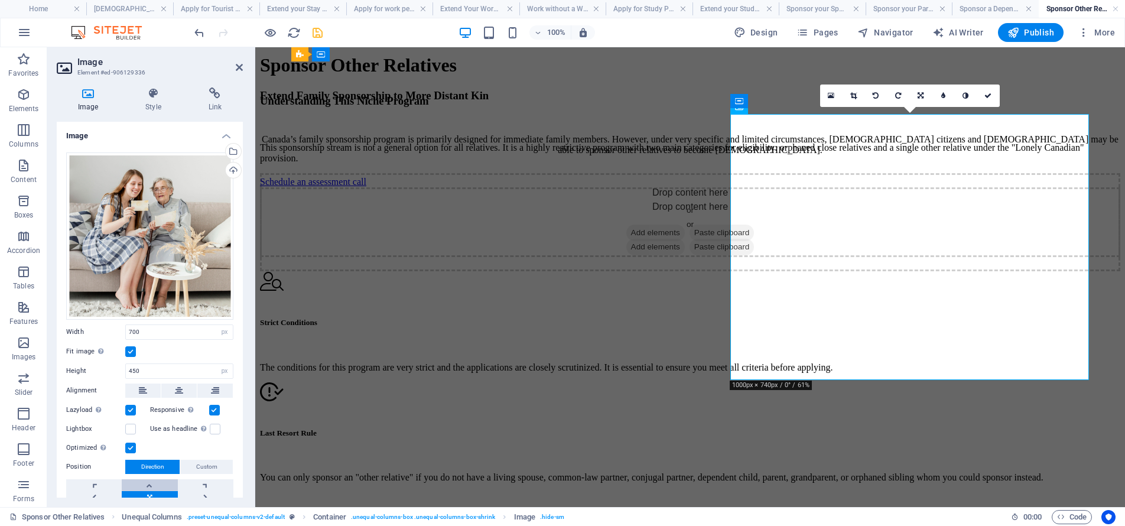
click at [149, 481] on link at bounding box center [150, 485] width 56 height 12
click at [985, 99] on link at bounding box center [989, 96] width 22 height 22
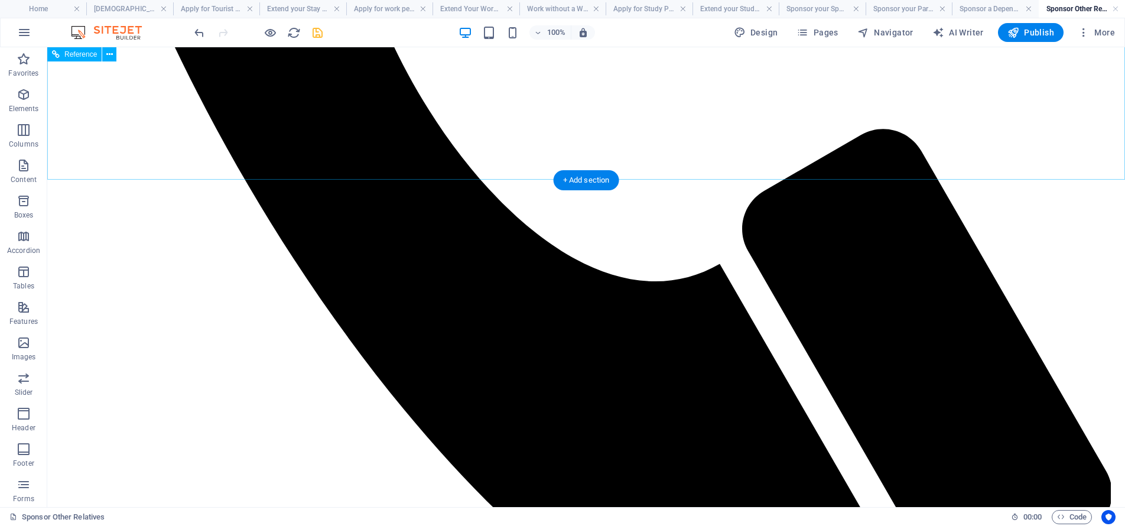
scroll to position [2761, 0]
